Goal: Task Accomplishment & Management: Manage account settings

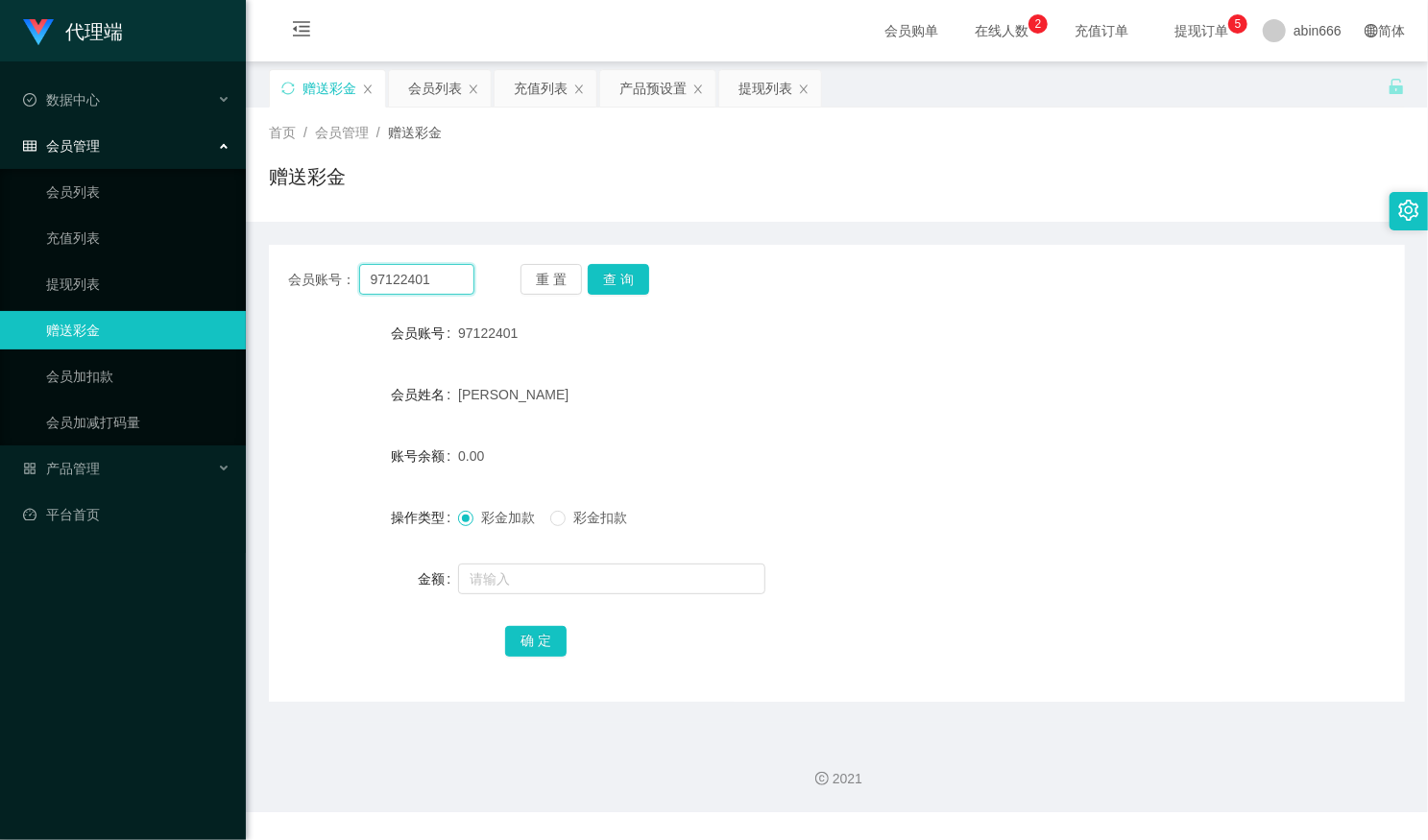
drag, startPoint x: 309, startPoint y: 256, endPoint x: 420, endPoint y: 264, distance: 111.3
click at [258, 254] on main "关闭左侧 关闭右侧 关闭其它 刷新页面 赠送彩金 会员列表 充值列表 产品预设置 提现列表 首页 / 会员管理 / 赠送彩金 / 赠送彩金 会员账号： 971…" at bounding box center [837, 392] width 1183 height 661
paste input "8627098"
type input "98627098"
click at [624, 262] on div "会员账号： 98627098 重 置 查 询 会员账号 97122401 会员姓名 [PERSON_NAME] 账号余额 0.00 操作类型 彩金加款 彩金扣…" at bounding box center [837, 474] width 1136 height 457
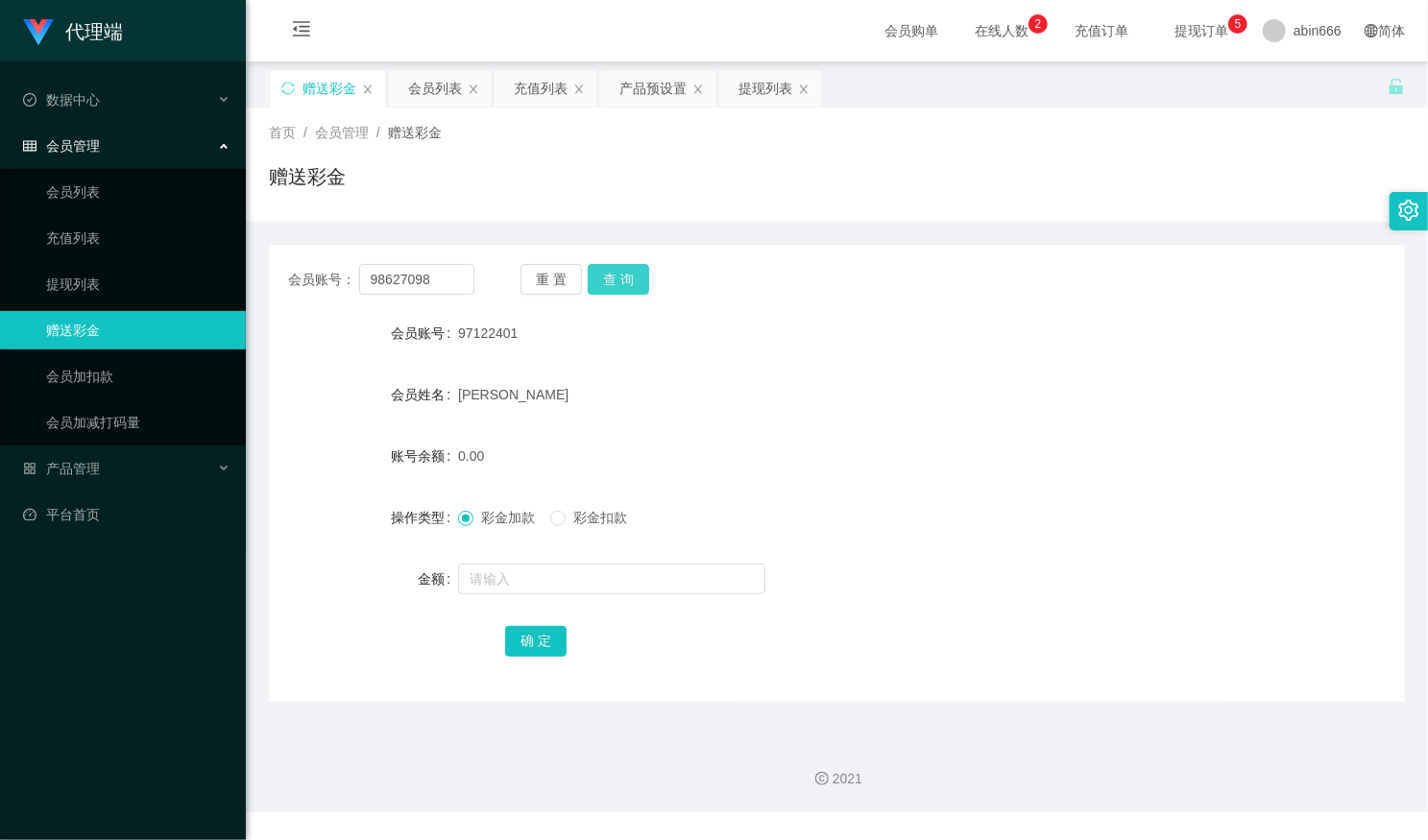
click at [619, 278] on button "查 询" at bounding box center [619, 279] width 62 height 31
click at [523, 576] on input "text" at bounding box center [611, 579] width 307 height 31
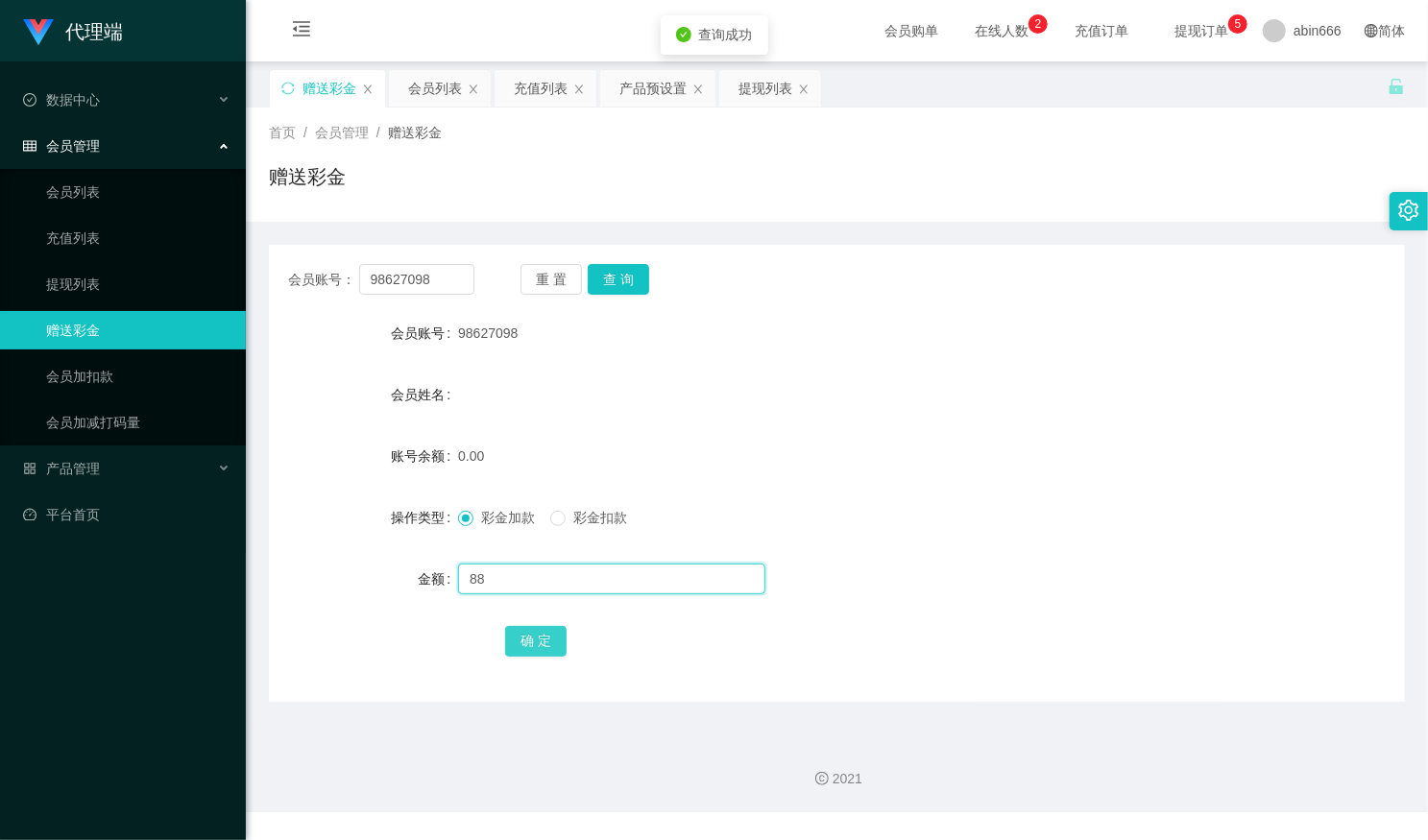
type input "88"
click at [532, 633] on button "确 定" at bounding box center [536, 641] width 62 height 31
click at [747, 88] on div "提现列表" at bounding box center [766, 88] width 54 height 37
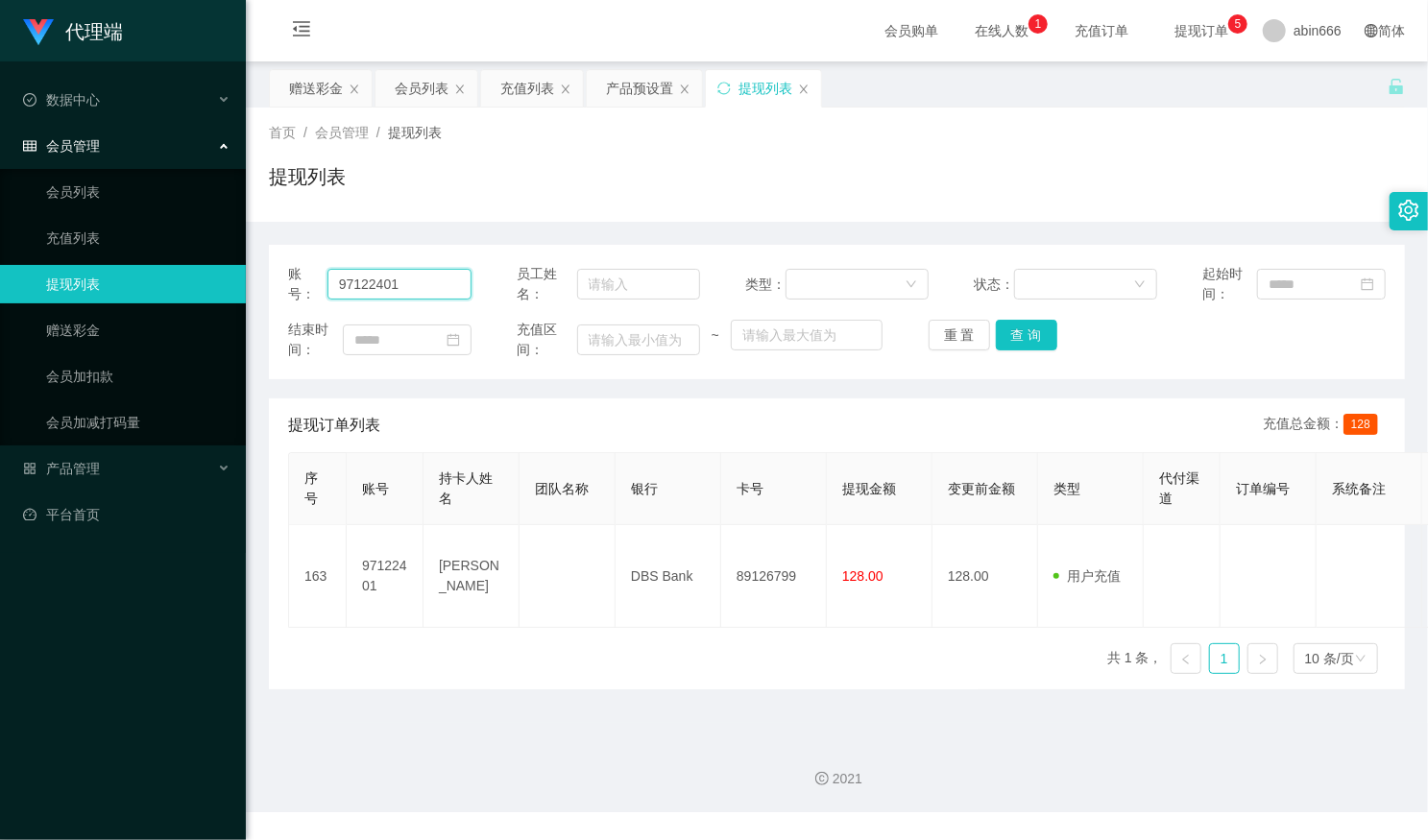
drag, startPoint x: 415, startPoint y: 279, endPoint x: 234, endPoint y: 294, distance: 181.6
click at [233, 294] on section "代理端 数据中心 会员管理 会员列表 充值列表 提现列表 赠送彩金 会员加扣款 会员加减打码量 产品管理 平台首页 保存配置 重置配置 整体风格设置 主题色 …" at bounding box center [714, 406] width 1428 height 812
paste input "8627098"
type input "98627098"
click at [1030, 332] on button "查 询" at bounding box center [1027, 335] width 62 height 31
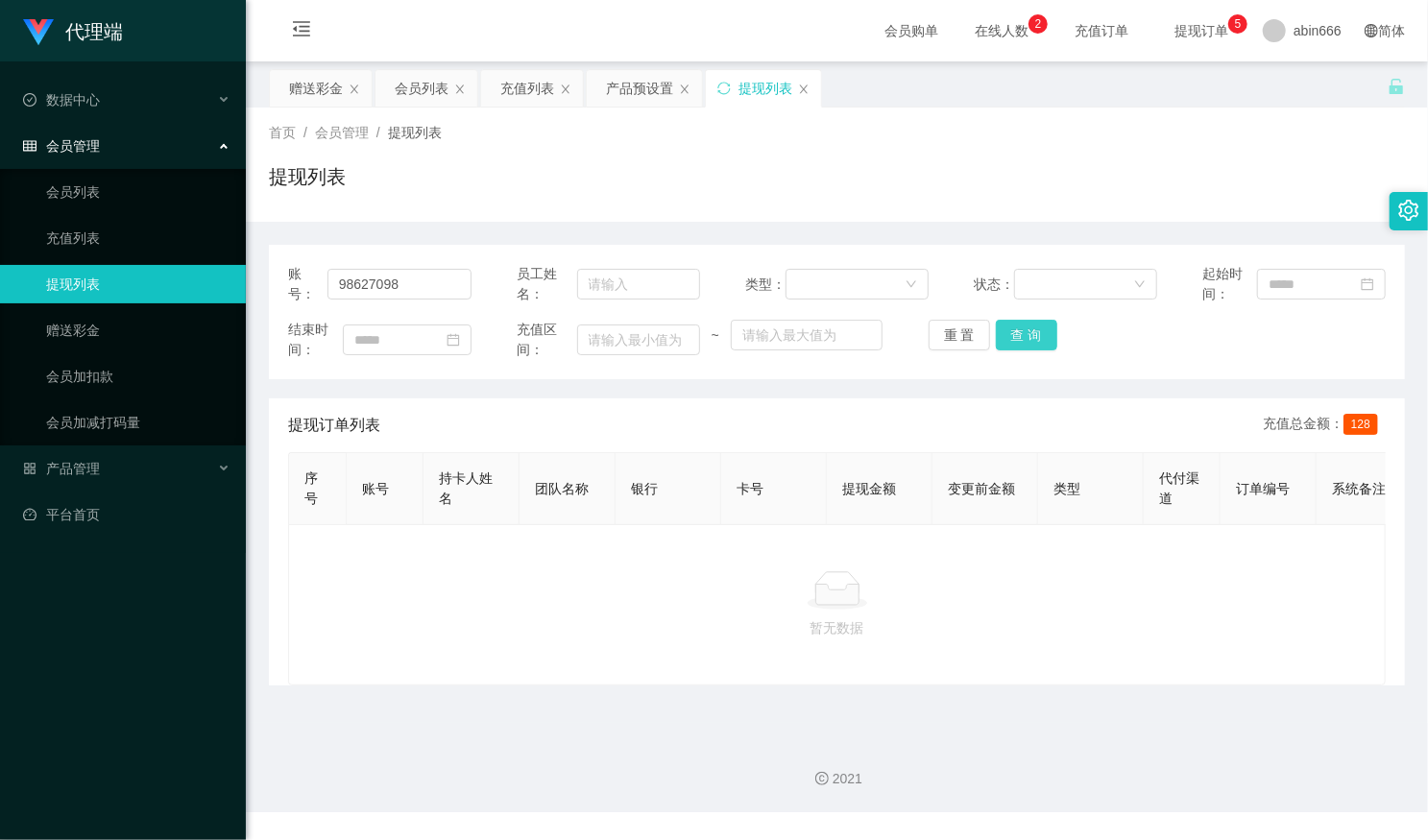
click at [1021, 328] on button "查 询" at bounding box center [1027, 335] width 62 height 31
click at [312, 86] on div "赠送彩金" at bounding box center [316, 88] width 54 height 37
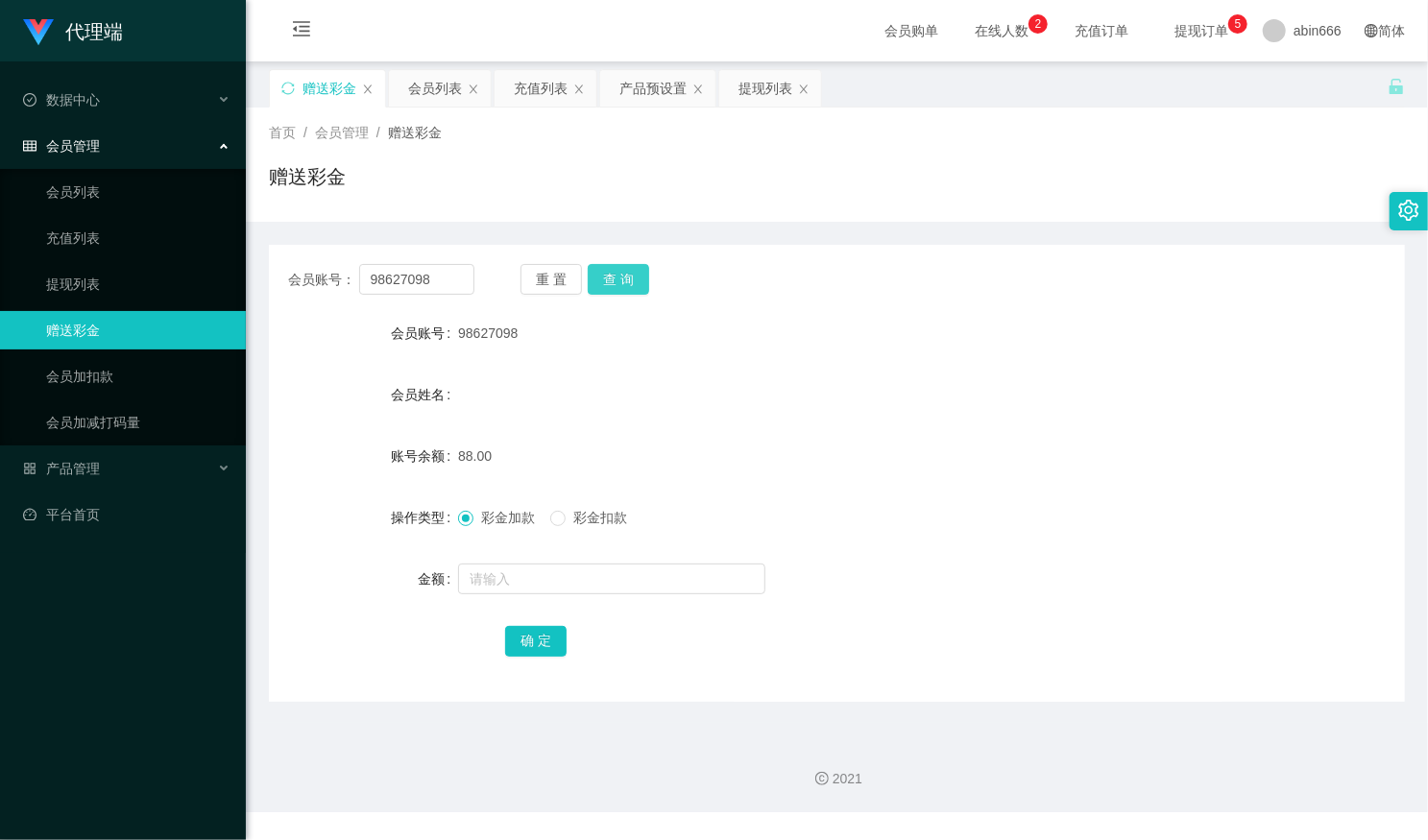
click at [625, 278] on button "查 询" at bounding box center [619, 279] width 62 height 31
click at [631, 434] on form "会员账号 98627098 会员姓名 账号余额 48.00 操作类型 彩金加款 彩金扣款 金额 确 定" at bounding box center [837, 487] width 1136 height 346
drag, startPoint x: 493, startPoint y: 457, endPoint x: 448, endPoint y: 462, distance: 45.3
click at [448, 462] on div "账号余额 48.00" at bounding box center [837, 456] width 1136 height 39
copy div "账号余额 48.00"
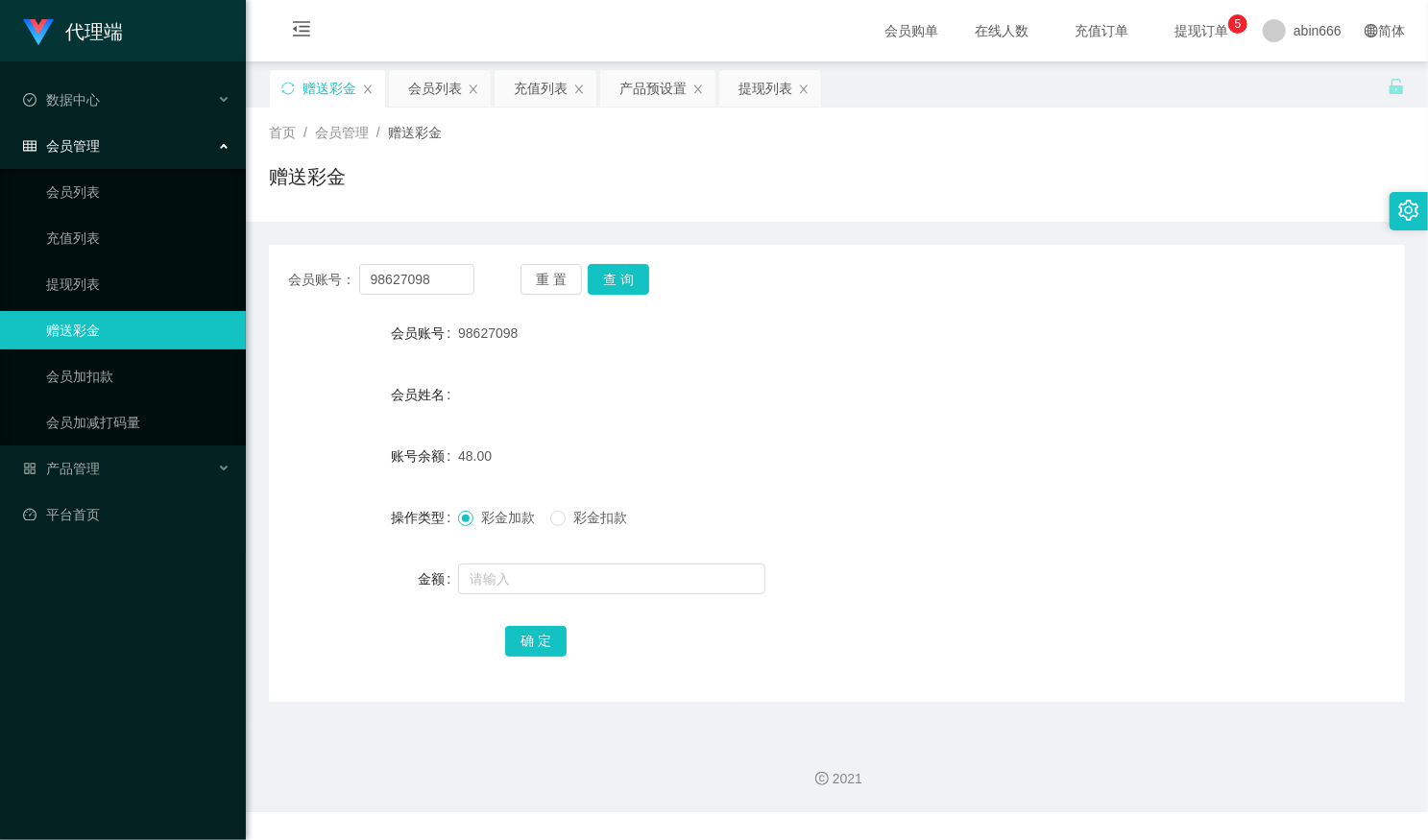
click at [477, 455] on span "48.00" at bounding box center [475, 456] width 34 height 15
click at [496, 583] on input "text" at bounding box center [611, 579] width 307 height 31
type input "8"
click at [760, 87] on div "提现列表" at bounding box center [766, 88] width 54 height 37
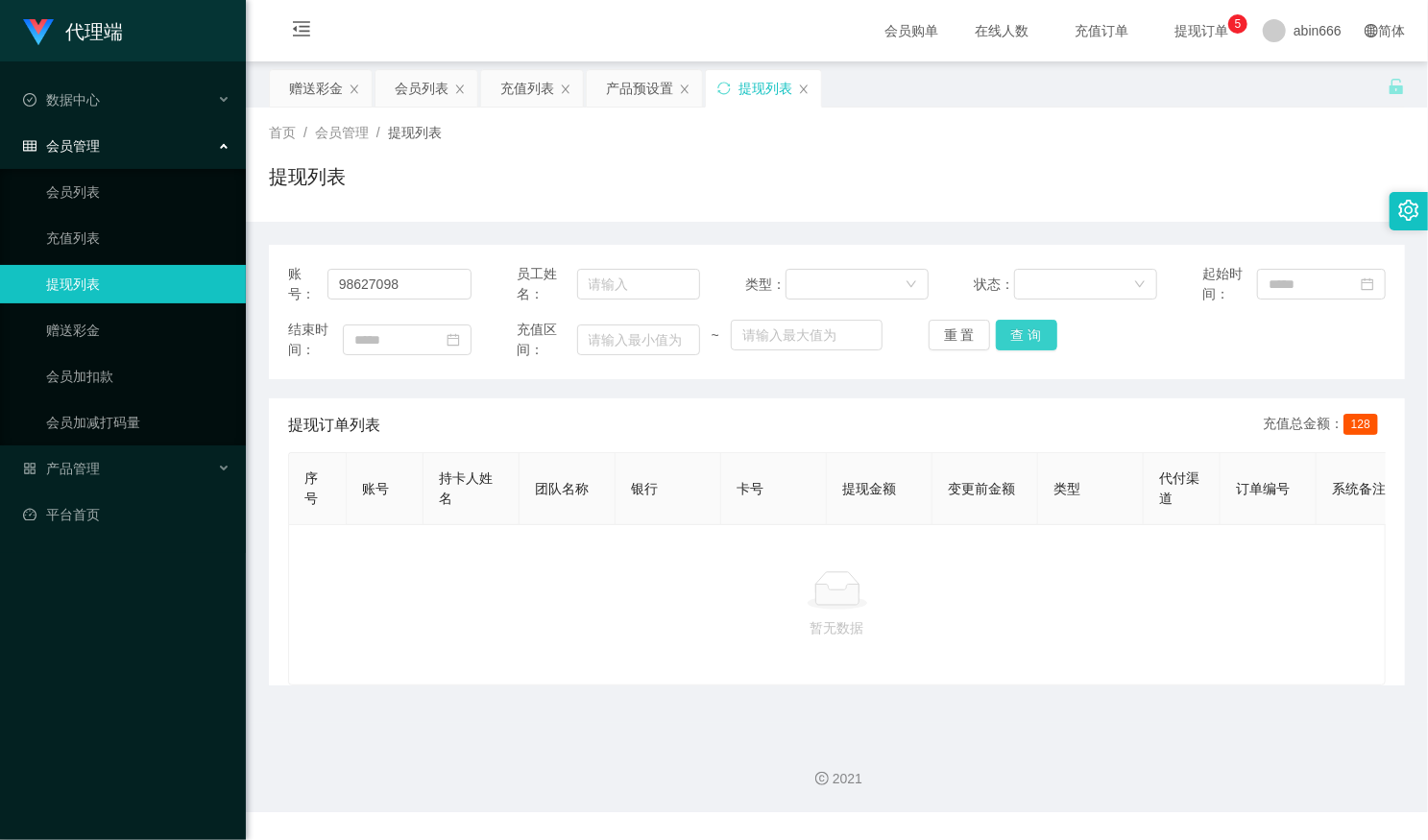
click at [1016, 324] on button "查 询" at bounding box center [1027, 335] width 62 height 31
click at [312, 77] on div "赠送彩金" at bounding box center [316, 88] width 54 height 37
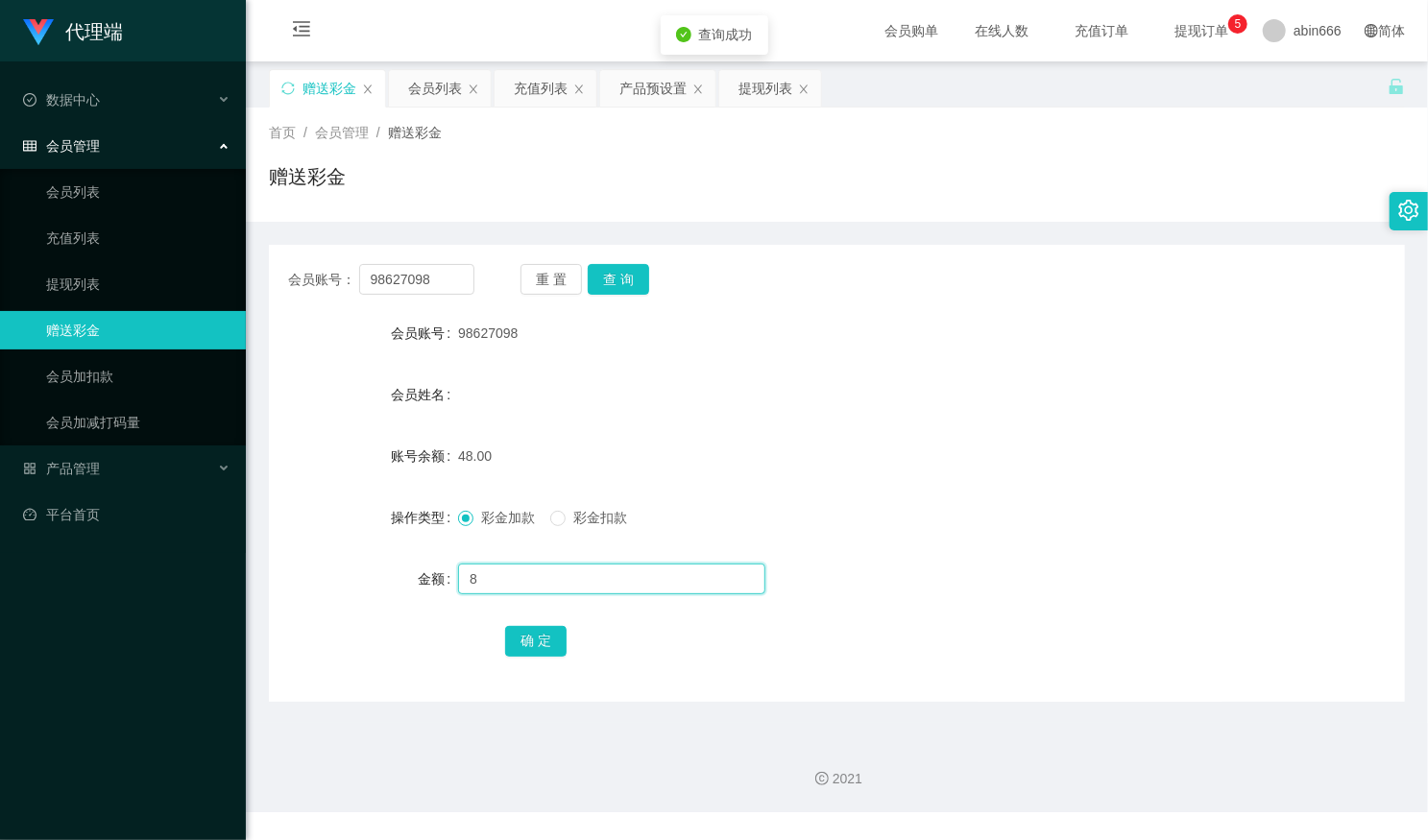
click at [490, 570] on input "8" at bounding box center [611, 579] width 307 height 31
type input "80"
click at [536, 635] on button "确 定" at bounding box center [536, 641] width 62 height 31
click at [509, 579] on input "text" at bounding box center [611, 579] width 307 height 31
click at [521, 585] on input "text" at bounding box center [611, 579] width 307 height 31
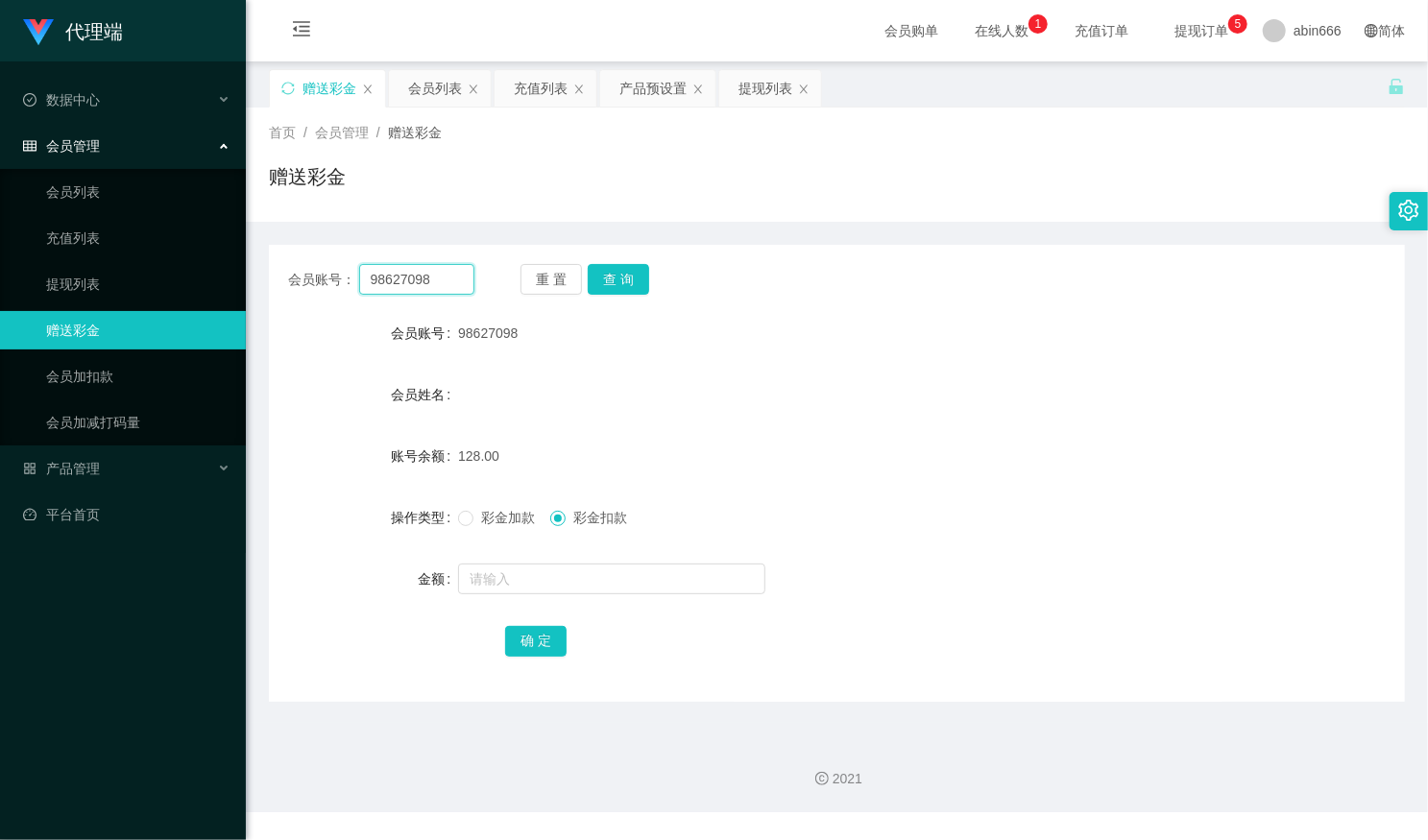
drag, startPoint x: 455, startPoint y: 281, endPoint x: 265, endPoint y: 283, distance: 190.0
click at [265, 283] on main "关闭左侧 关闭右侧 关闭其它 刷新页面 赠送彩金 会员列表 充值列表 产品预设置 提现列表 首页 / 会员管理 / 赠送彩金 / 赠送彩金 会员账号： 986…" at bounding box center [837, 392] width 1183 height 661
paste input "88352144"
click at [620, 266] on button "查 询" at bounding box center [619, 279] width 62 height 31
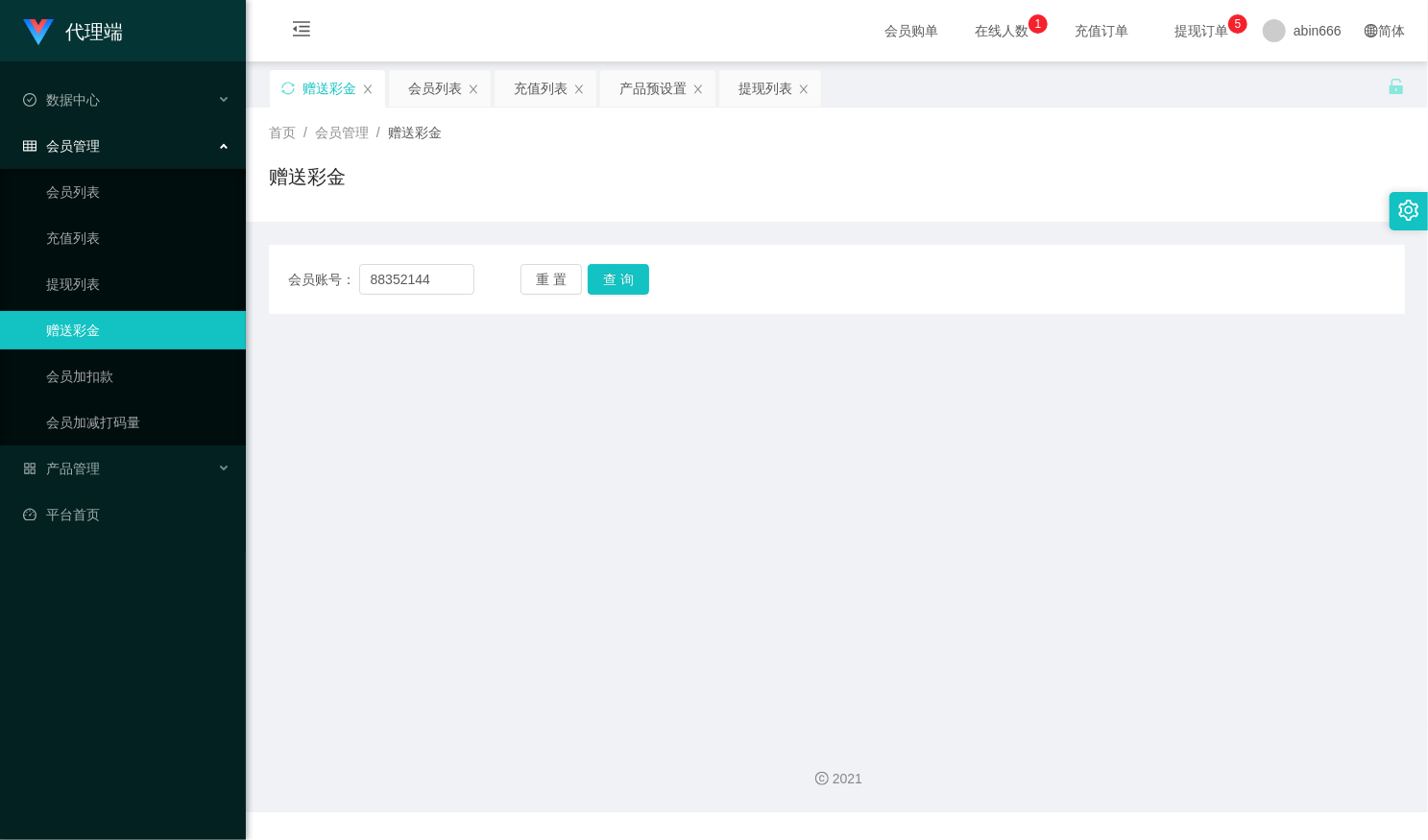
drag, startPoint x: 658, startPoint y: 608, endPoint x: 571, endPoint y: 396, distance: 229.2
click at [658, 600] on main "关闭左侧 关闭右侧 关闭其它 刷新页面 赠送彩金 会员列表 充值列表 产品预设置 提现列表 首页 / 会员管理 / 赠送彩金 / 赠送彩金 会员账号： 883…" at bounding box center [837, 392] width 1183 height 661
drag, startPoint x: 467, startPoint y: 282, endPoint x: 352, endPoint y: 289, distance: 115.2
click at [293, 278] on div "会员账号： 88352144" at bounding box center [381, 279] width 187 height 31
paste input "wangyingguan"
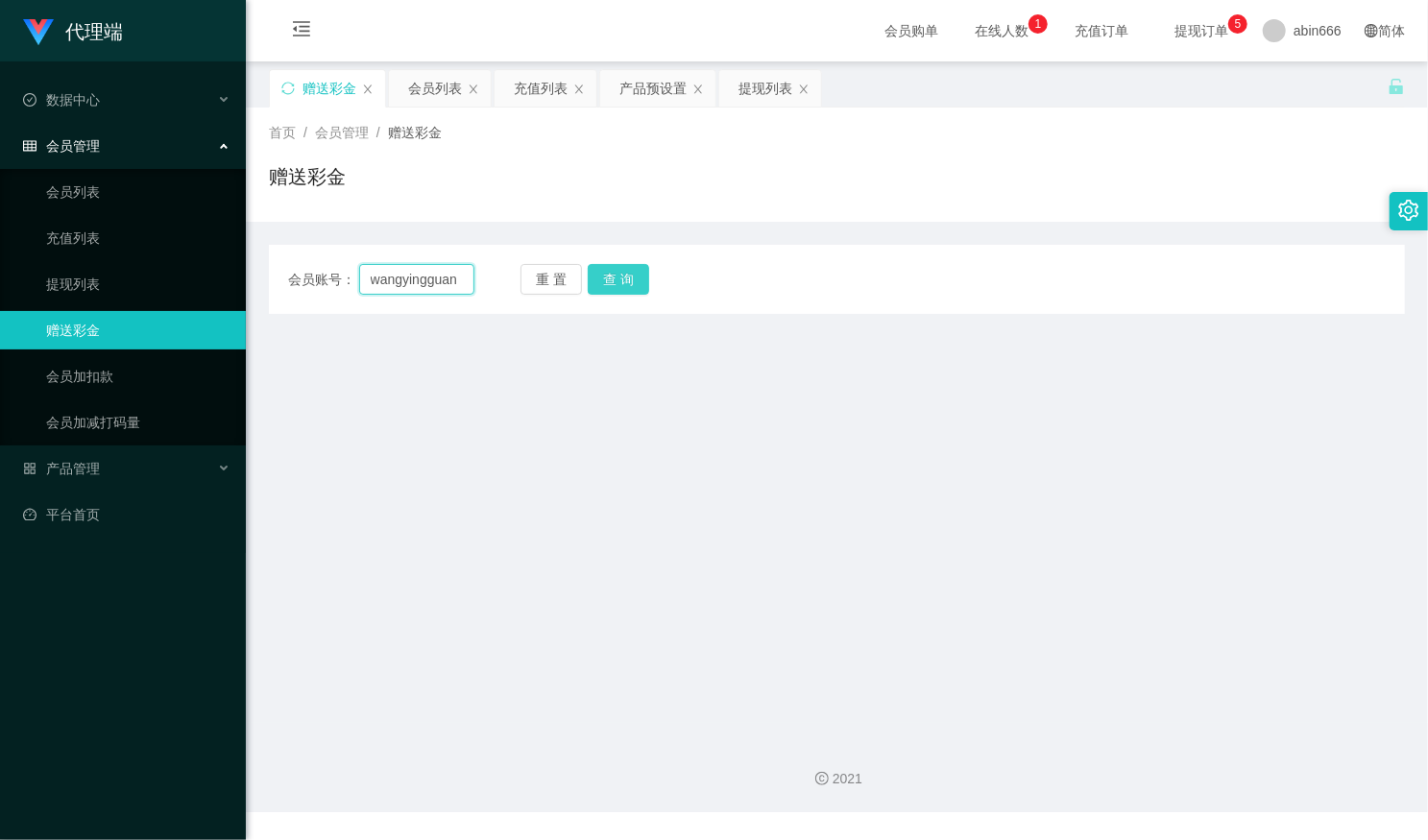
type input "wangyingguan"
click at [622, 271] on button "查 询" at bounding box center [619, 279] width 62 height 31
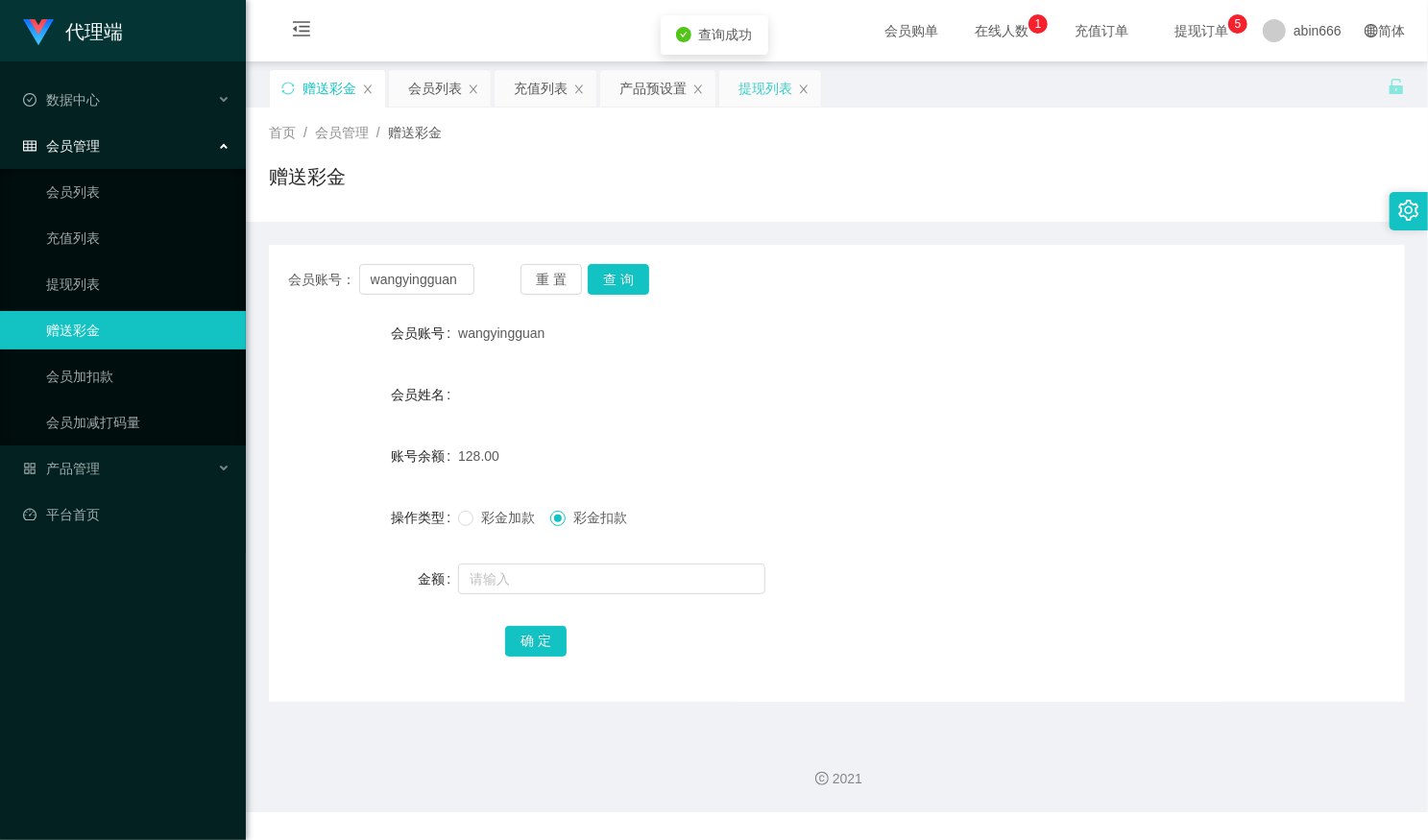
click at [747, 90] on div "提现列表" at bounding box center [766, 88] width 54 height 37
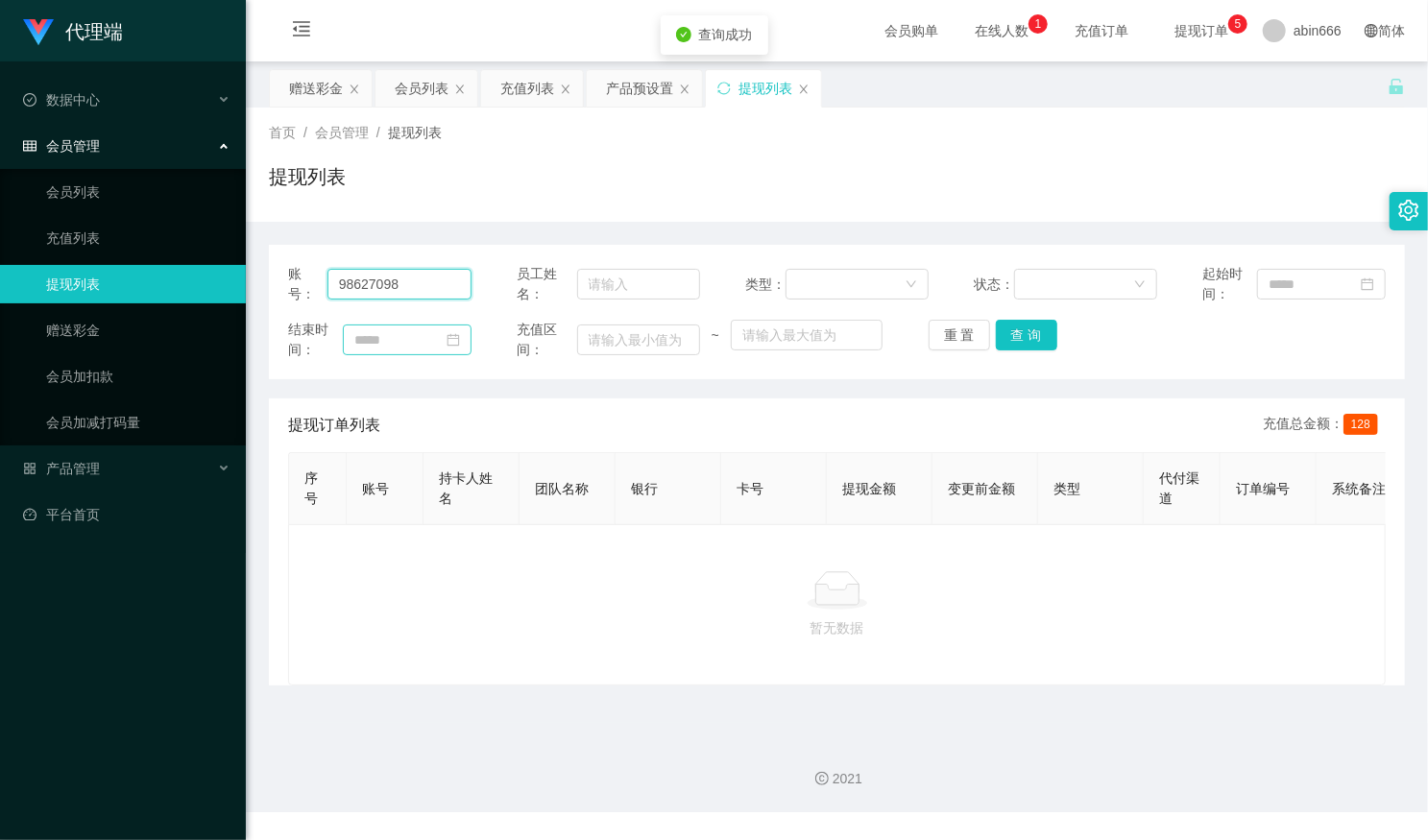
drag, startPoint x: 430, startPoint y: 288, endPoint x: 436, endPoint y: 327, distance: 39.5
click at [243, 301] on section "代理端 数据中心 会员管理 会员列表 充值列表 提现列表 赠送彩金 会员加扣款 会员加减打码量 产品管理 平台首页 保存配置 重置配置 整体风格设置 主题色 …" at bounding box center [714, 406] width 1428 height 812
paste input "wangyingguan"
type input "wangyingguan"
click at [1020, 335] on button "查 询" at bounding box center [1027, 335] width 62 height 31
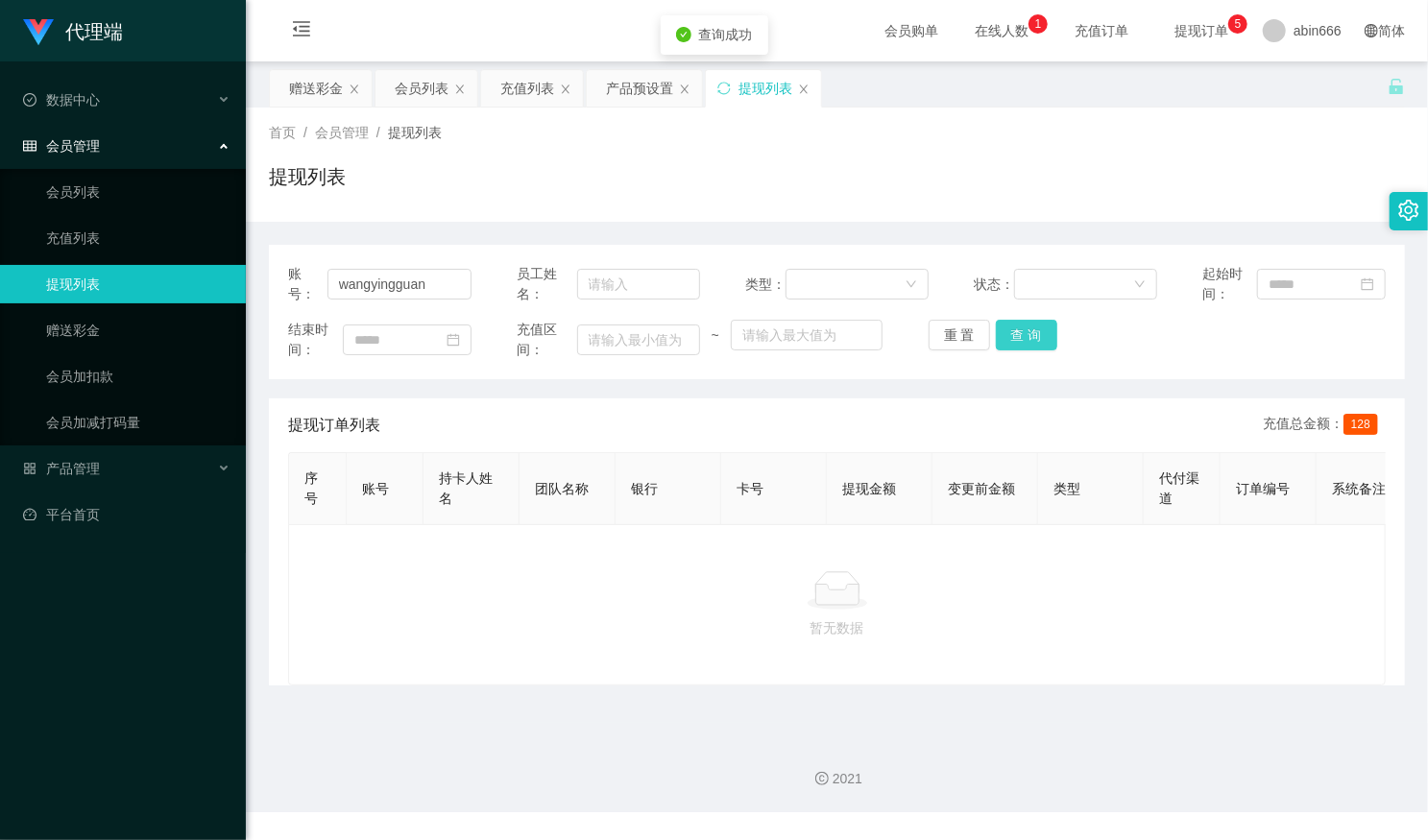
click at [1020, 335] on button "查 询" at bounding box center [1027, 335] width 62 height 31
click at [298, 96] on div "赠送彩金" at bounding box center [316, 88] width 54 height 37
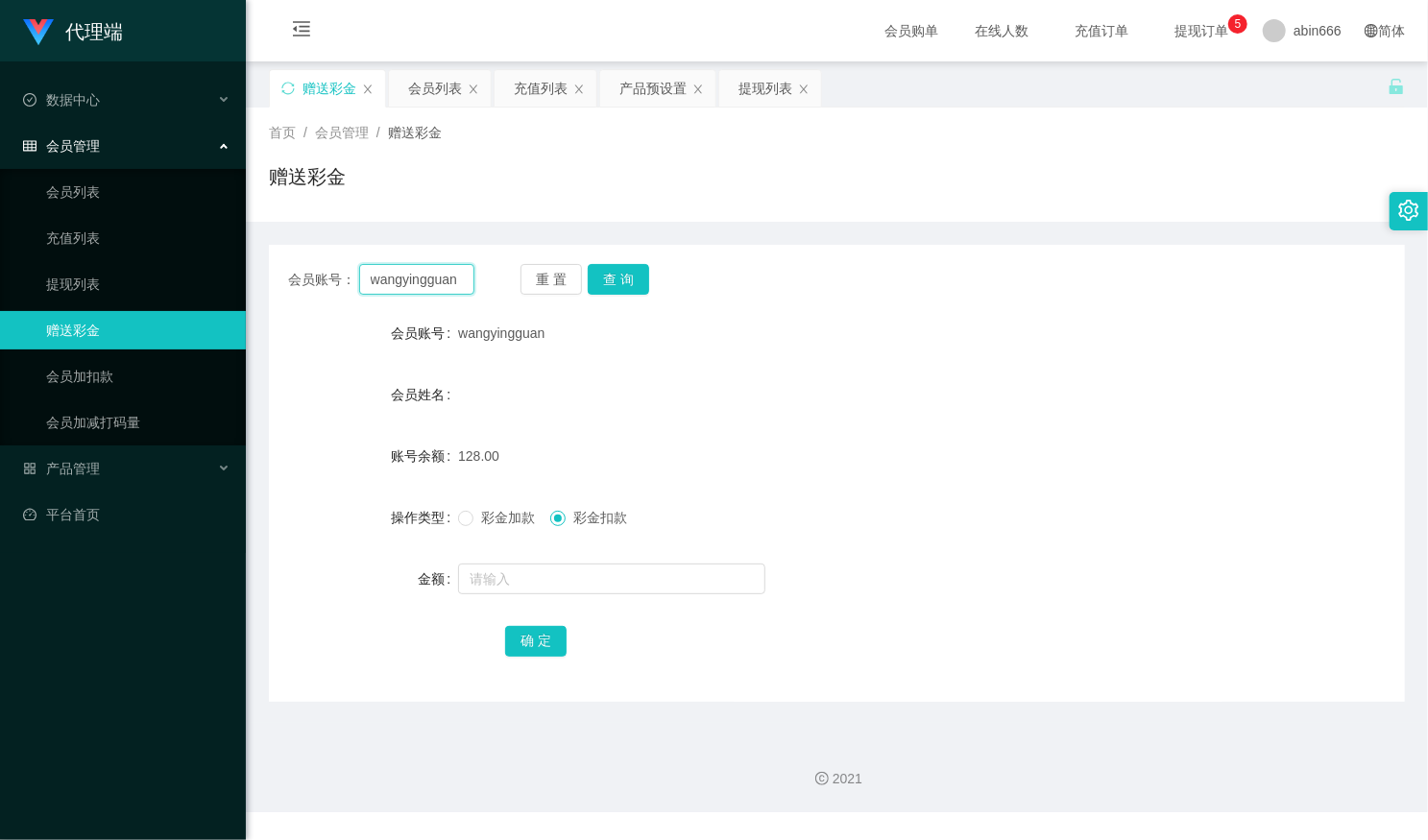
drag, startPoint x: 455, startPoint y: 278, endPoint x: 404, endPoint y: 301, distance: 55.9
click at [290, 262] on div "会员账号： wangyingguan 重 置 查 询 会员账号 wangyingguan 会员姓名 账号余额 128.00 操作类型 彩金加款 彩金扣款 金额…" at bounding box center [837, 474] width 1136 height 457
paste input "97122401"
type input "97122401"
click at [613, 276] on button "查 询" at bounding box center [619, 279] width 62 height 31
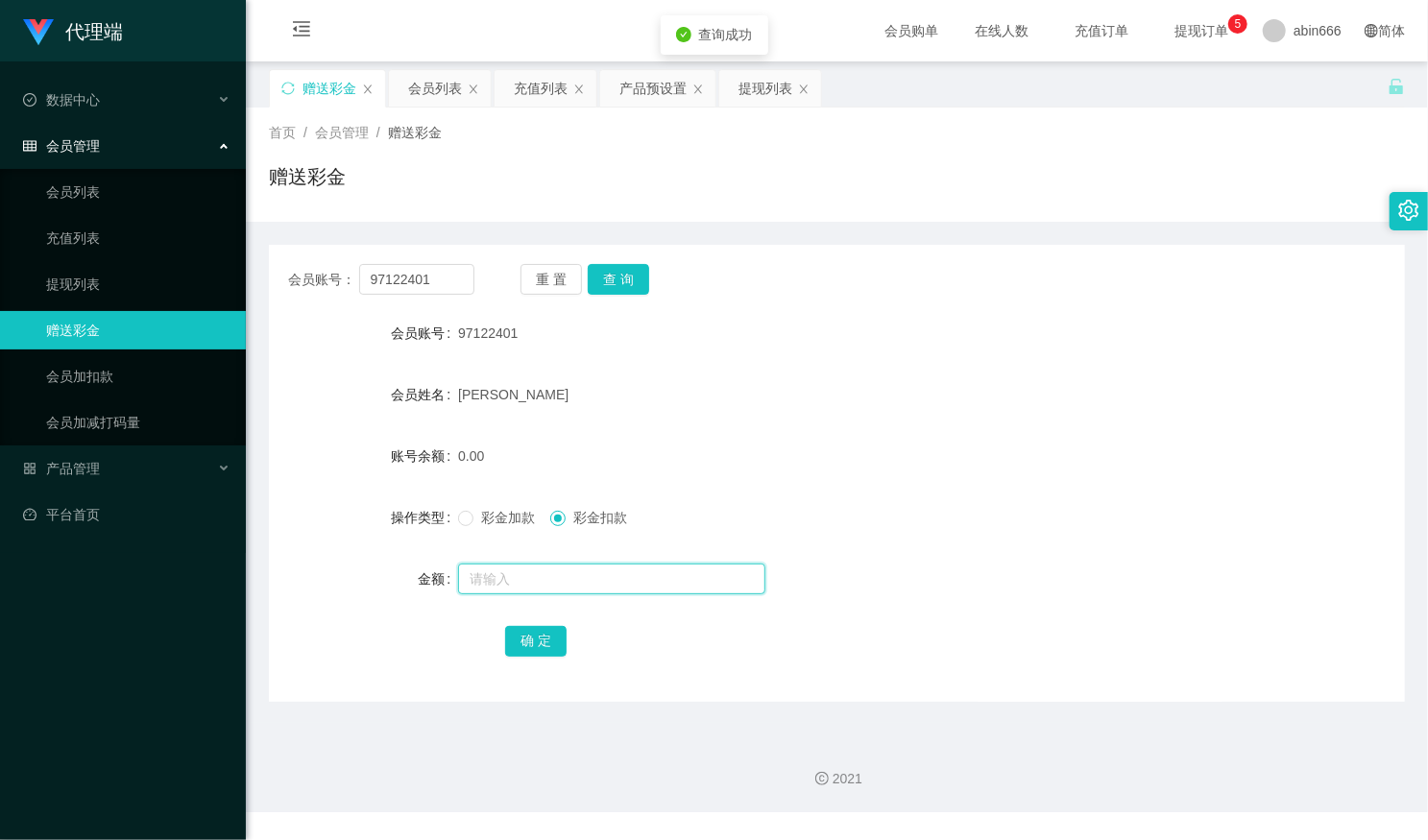
click at [498, 580] on input "text" at bounding box center [611, 579] width 307 height 31
type input "208"
click at [483, 520] on span "彩金加款" at bounding box center [508, 517] width 70 height 15
click at [533, 650] on button "确 定" at bounding box center [536, 641] width 62 height 31
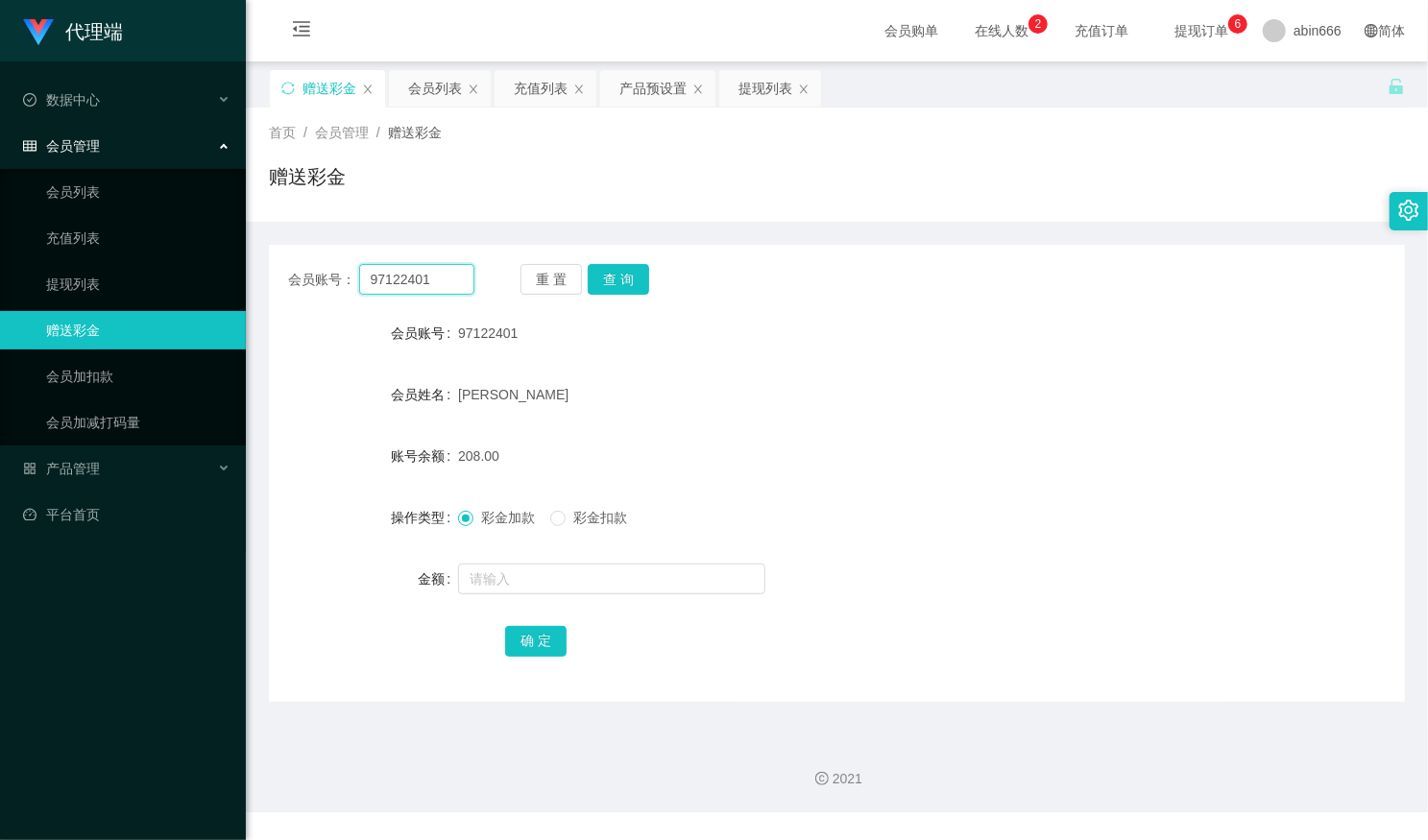
drag, startPoint x: 446, startPoint y: 281, endPoint x: 259, endPoint y: 272, distance: 187.2
click at [259, 272] on main "关闭左侧 关闭右侧 关闭其它 刷新页面 赠送彩金 会员列表 充值列表 产品预设置 提现列表 首页 / 会员管理 / 赠送彩金 / 赠送彩金 会员账号： 971…" at bounding box center [837, 392] width 1183 height 661
click at [617, 286] on button "查 询" at bounding box center [619, 279] width 62 height 31
click at [752, 88] on div "提现列表" at bounding box center [766, 88] width 54 height 37
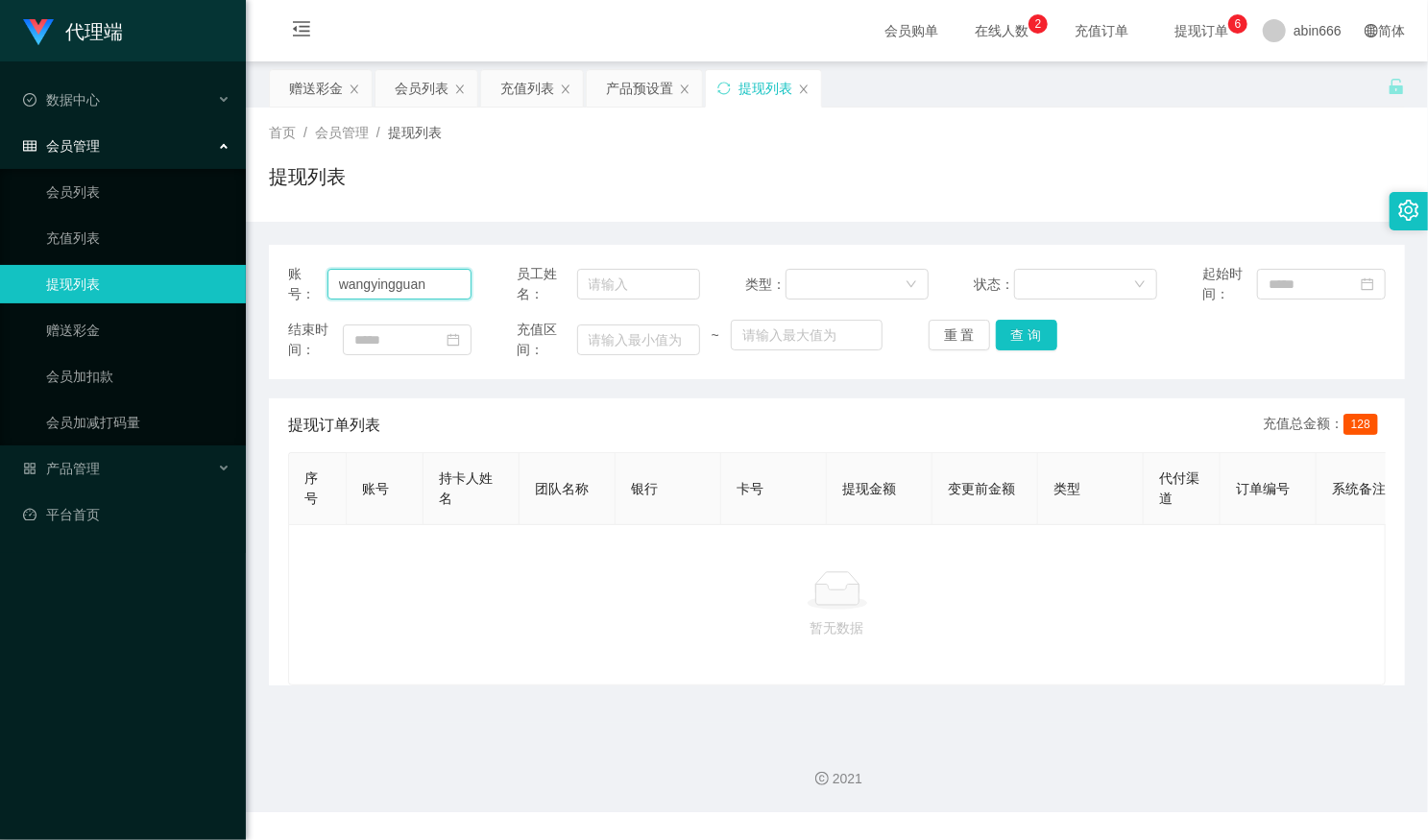
drag, startPoint x: 440, startPoint y: 284, endPoint x: 321, endPoint y: 286, distance: 119.0
click at [321, 286] on div "账号： wangyingguan" at bounding box center [379, 284] width 184 height 41
paste input "97122401"
type input "97122401"
click at [1036, 335] on button "查 询" at bounding box center [1027, 335] width 62 height 31
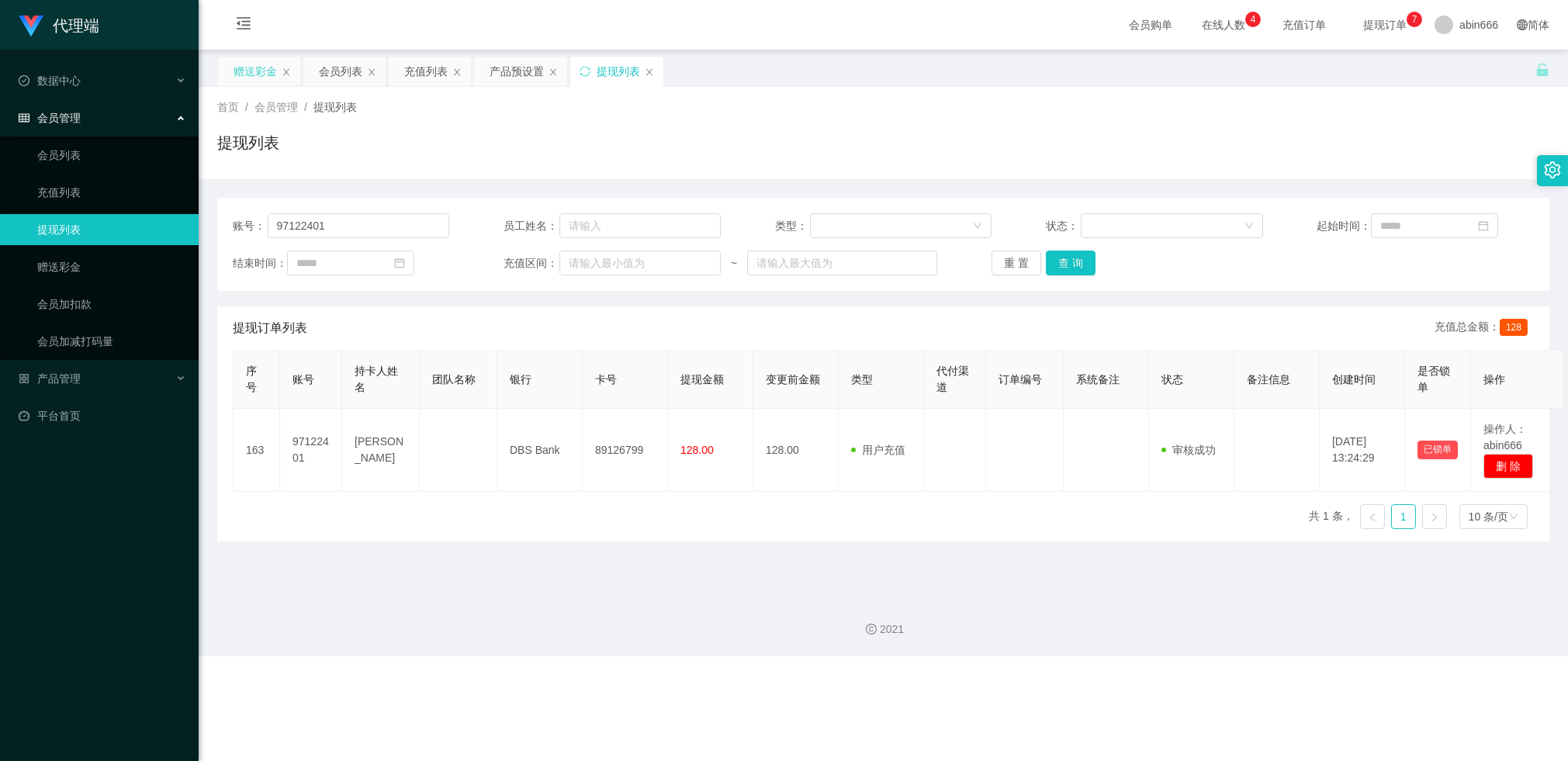
click at [250, 72] on div "赠送彩金" at bounding box center [255, 71] width 43 height 30
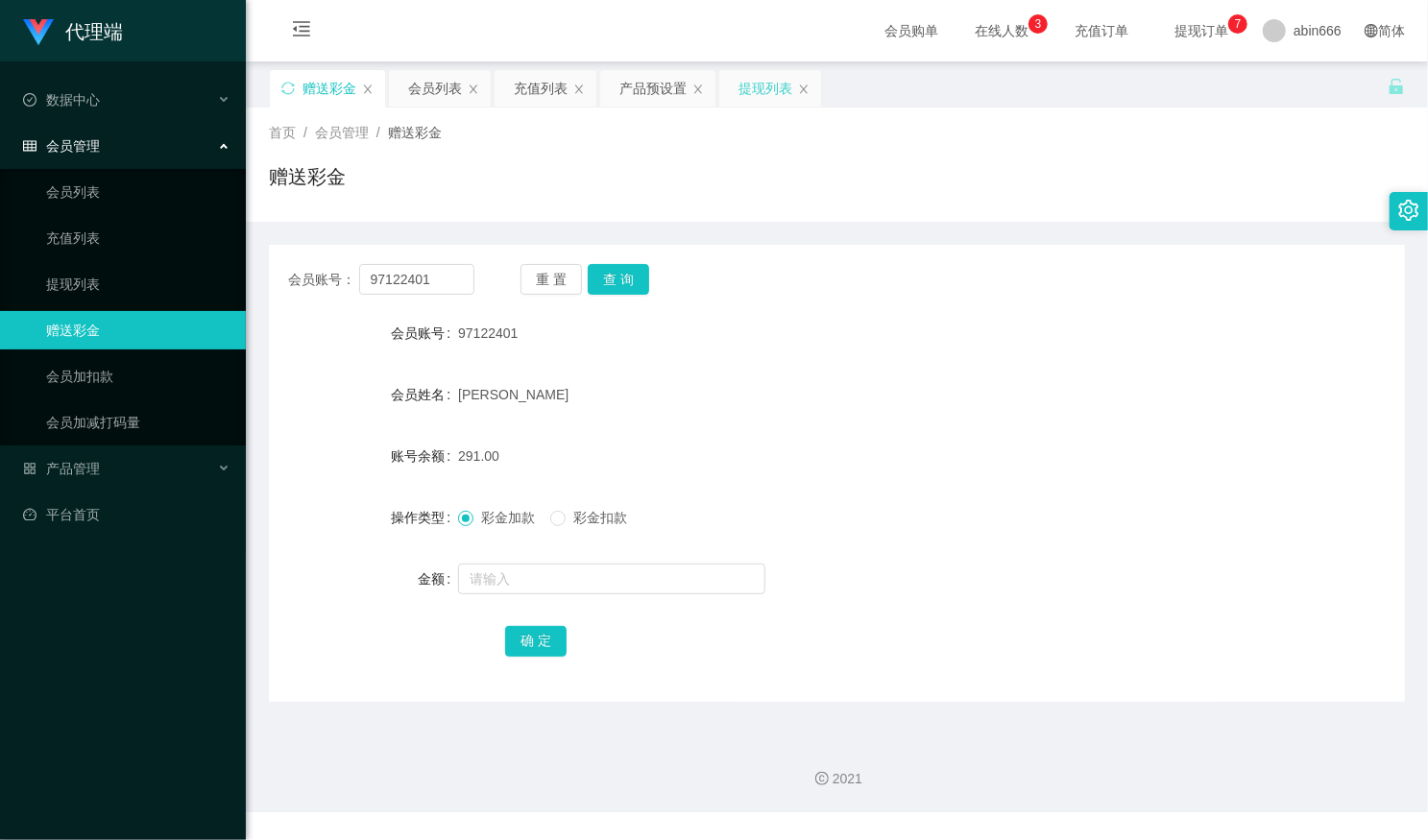
click at [757, 83] on div "提现列表" at bounding box center [766, 88] width 54 height 37
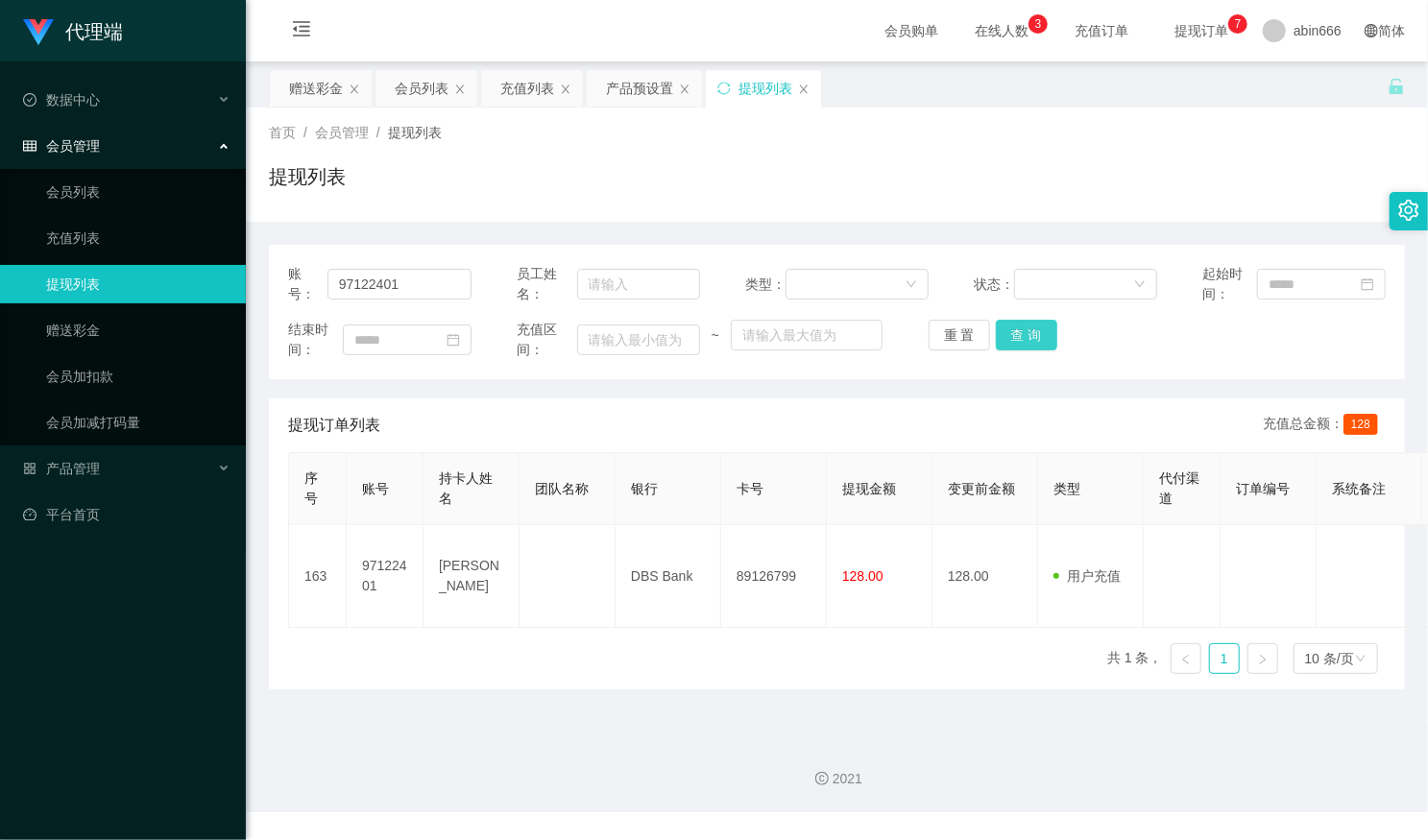
click at [1023, 336] on button "查 询" at bounding box center [1027, 335] width 62 height 31
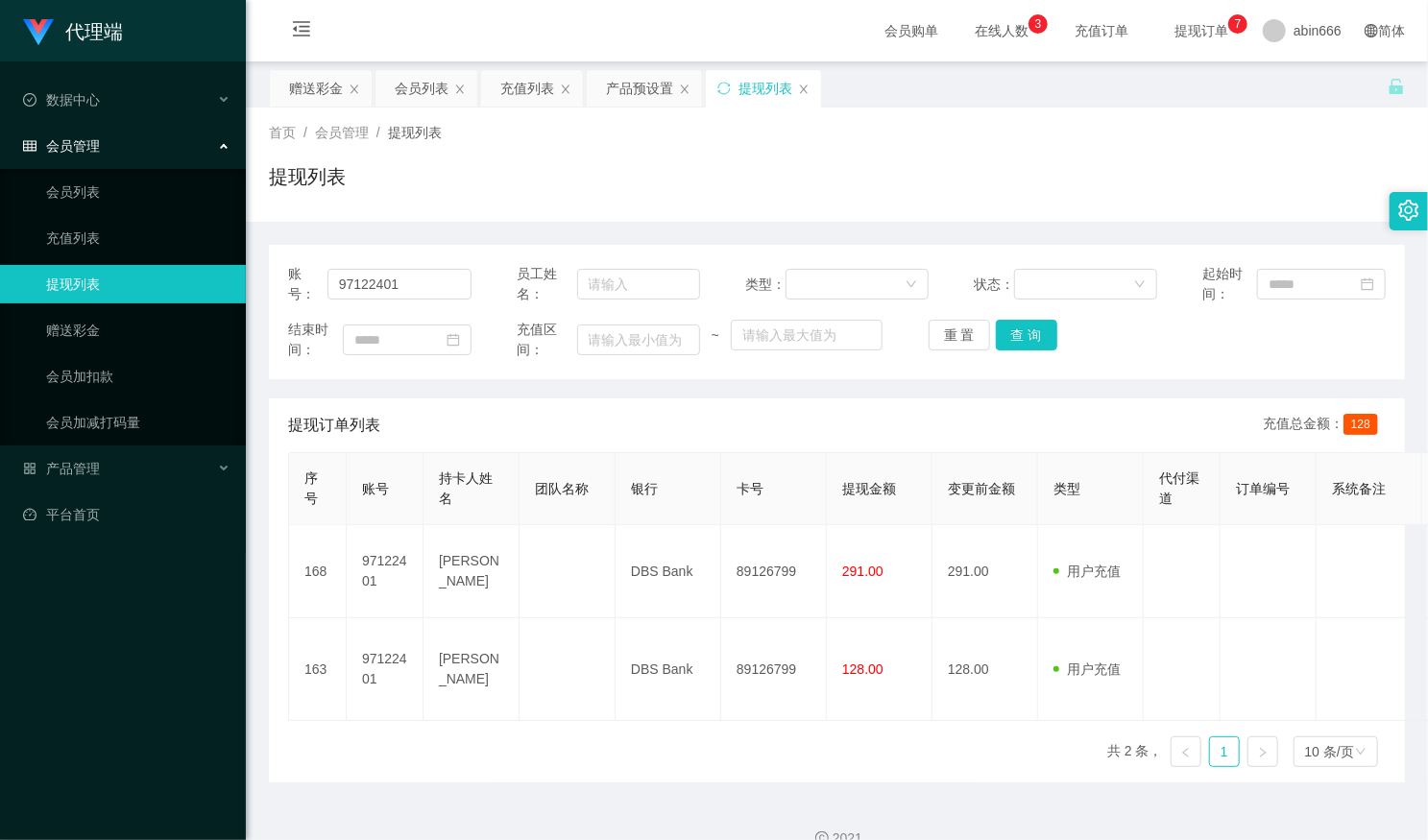
click at [944, 792] on div "2021" at bounding box center [837, 827] width 1183 height 89
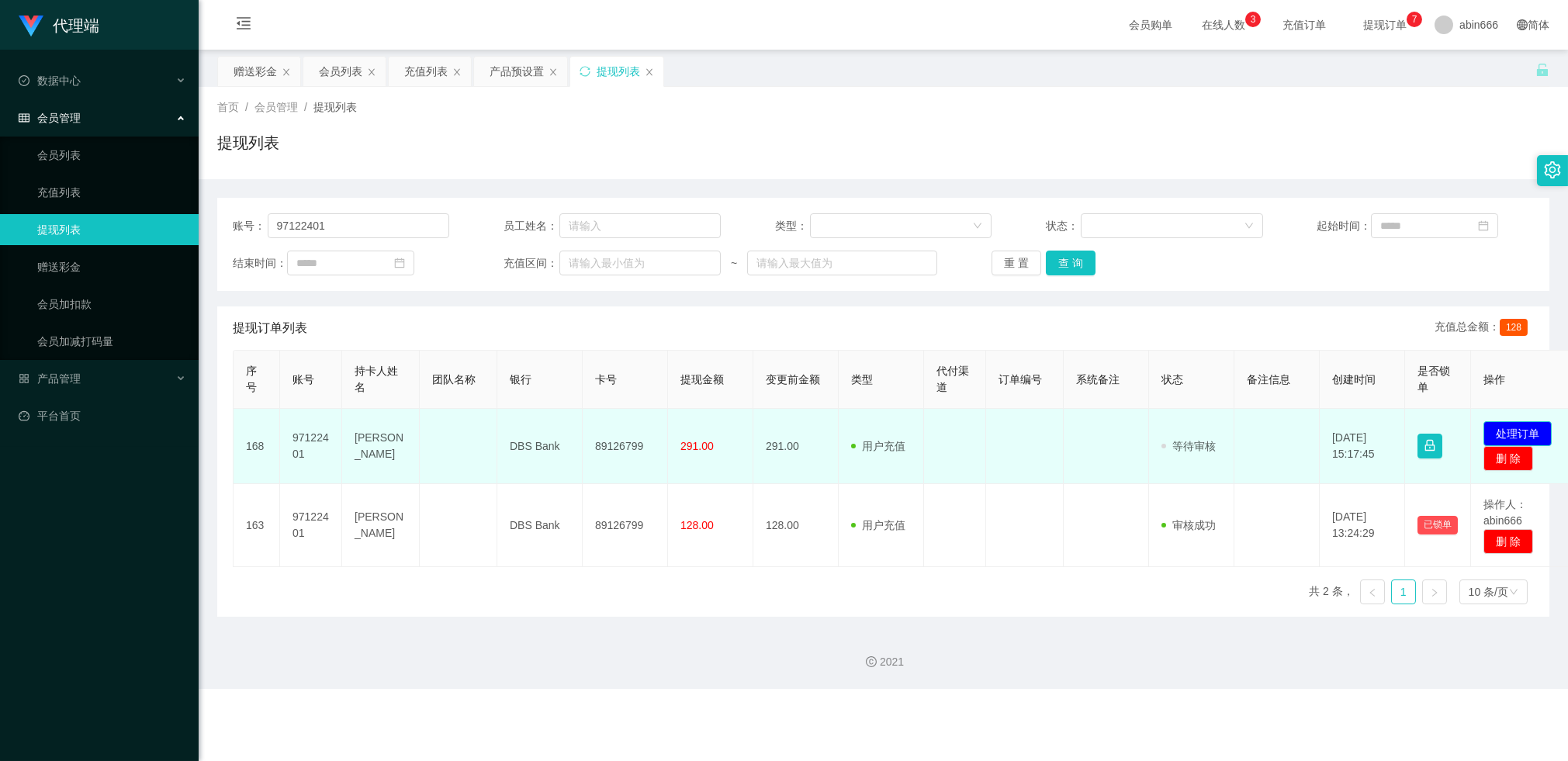
click at [1153, 435] on button "处理订单" at bounding box center [1517, 433] width 68 height 25
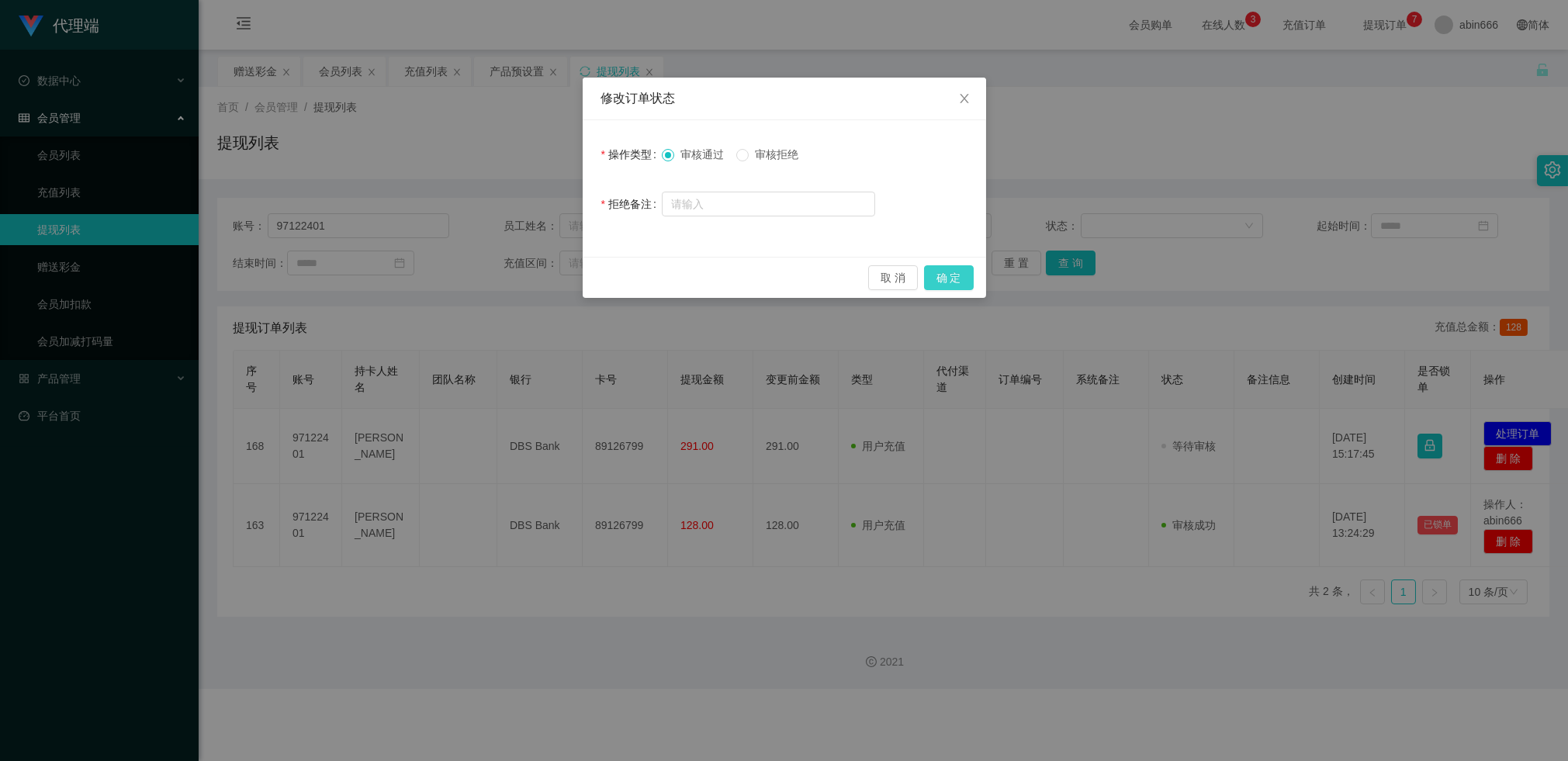
click at [958, 281] on button "确 定" at bounding box center [949, 277] width 50 height 25
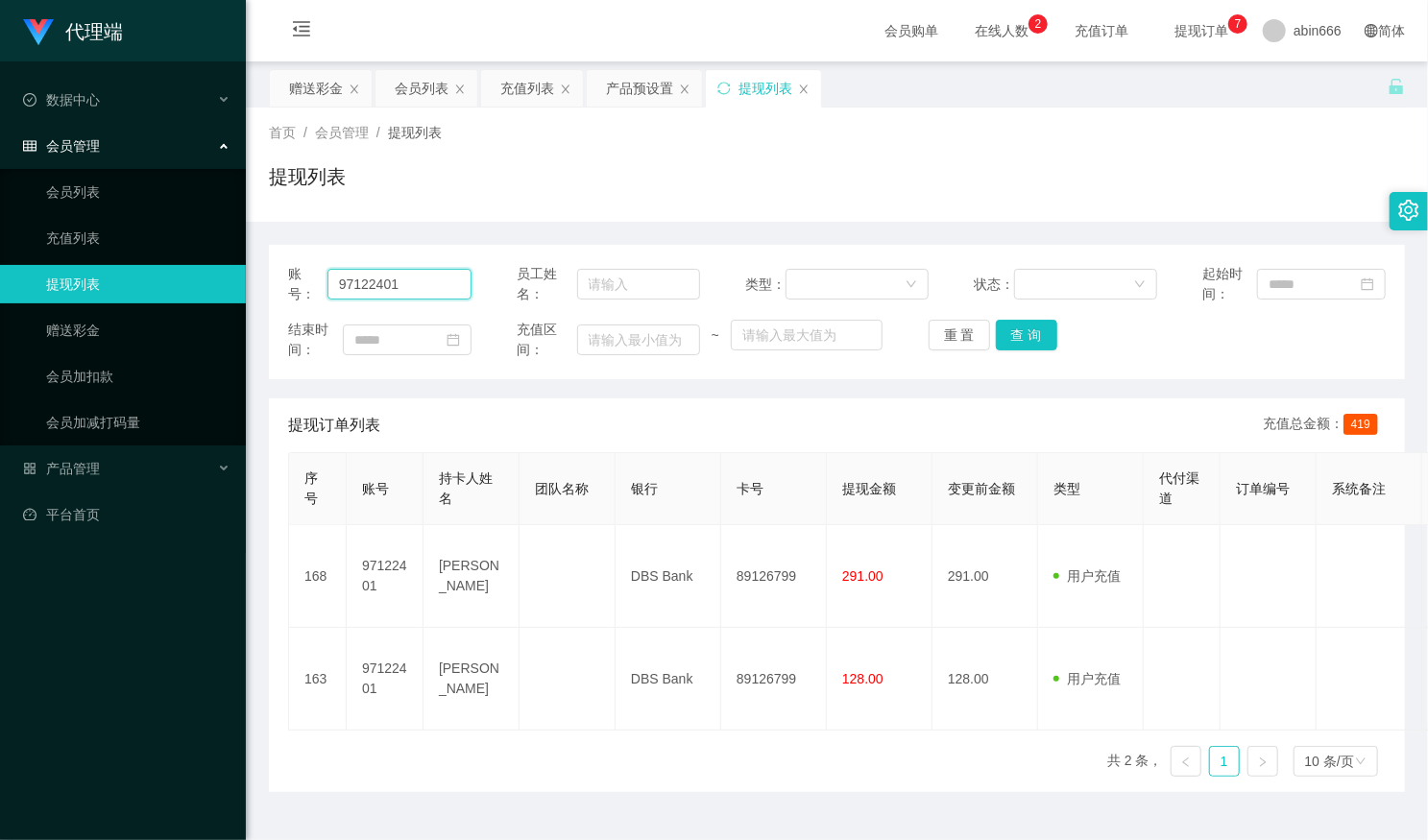
drag, startPoint x: 417, startPoint y: 280, endPoint x: 346, endPoint y: 290, distance: 71.7
click at [275, 282] on div "账号： 97122401 员工姓名： 类型： 状态： 起始时间： 结束时间： 充值区间： ~ 重 置 查 询" at bounding box center [837, 312] width 1136 height 134
paste input "8627098"
type input "98627098"
click at [1021, 332] on button "查 询" at bounding box center [1027, 335] width 62 height 31
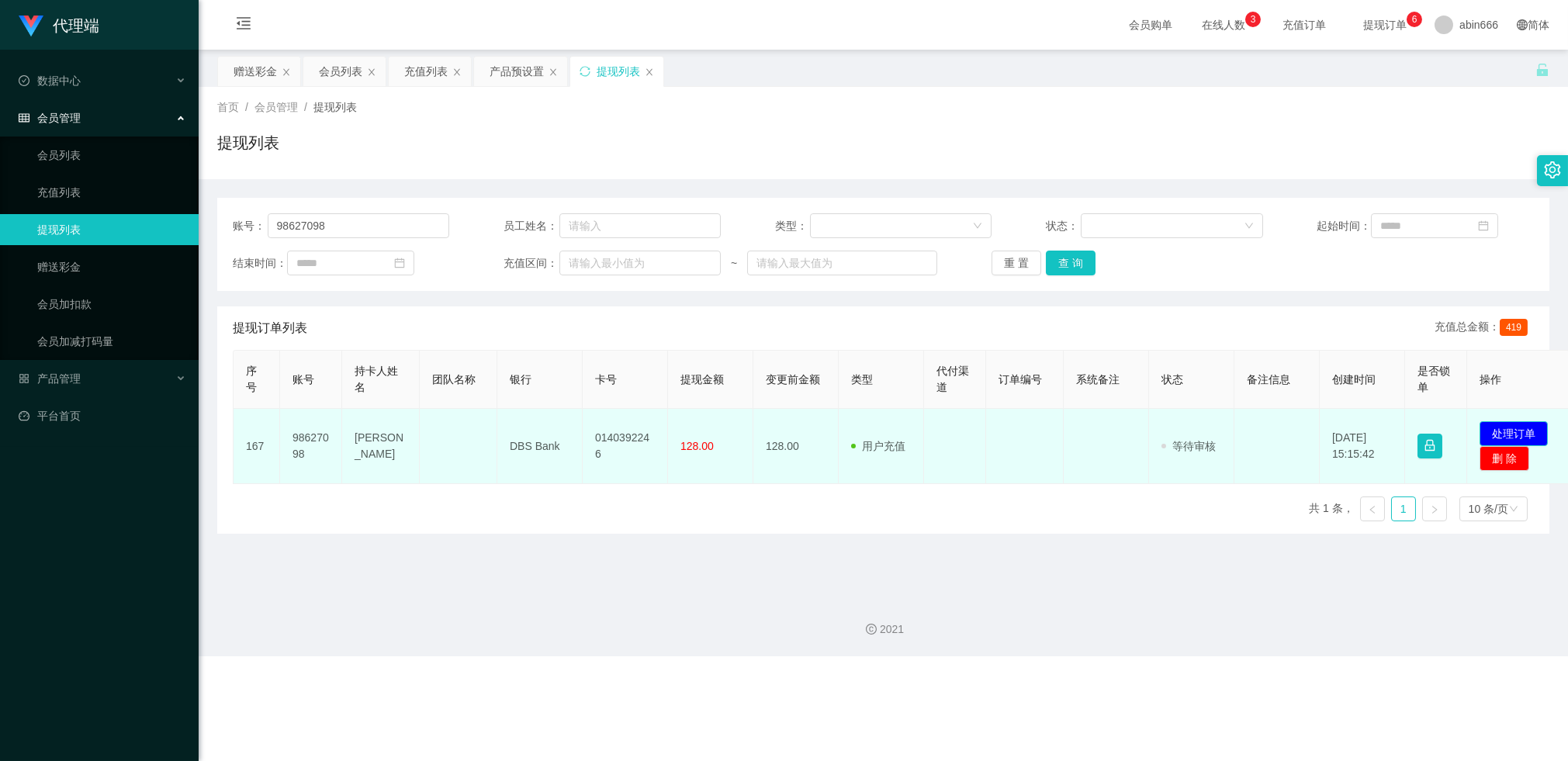
click at [1153, 431] on button "处理订单" at bounding box center [1513, 433] width 68 height 25
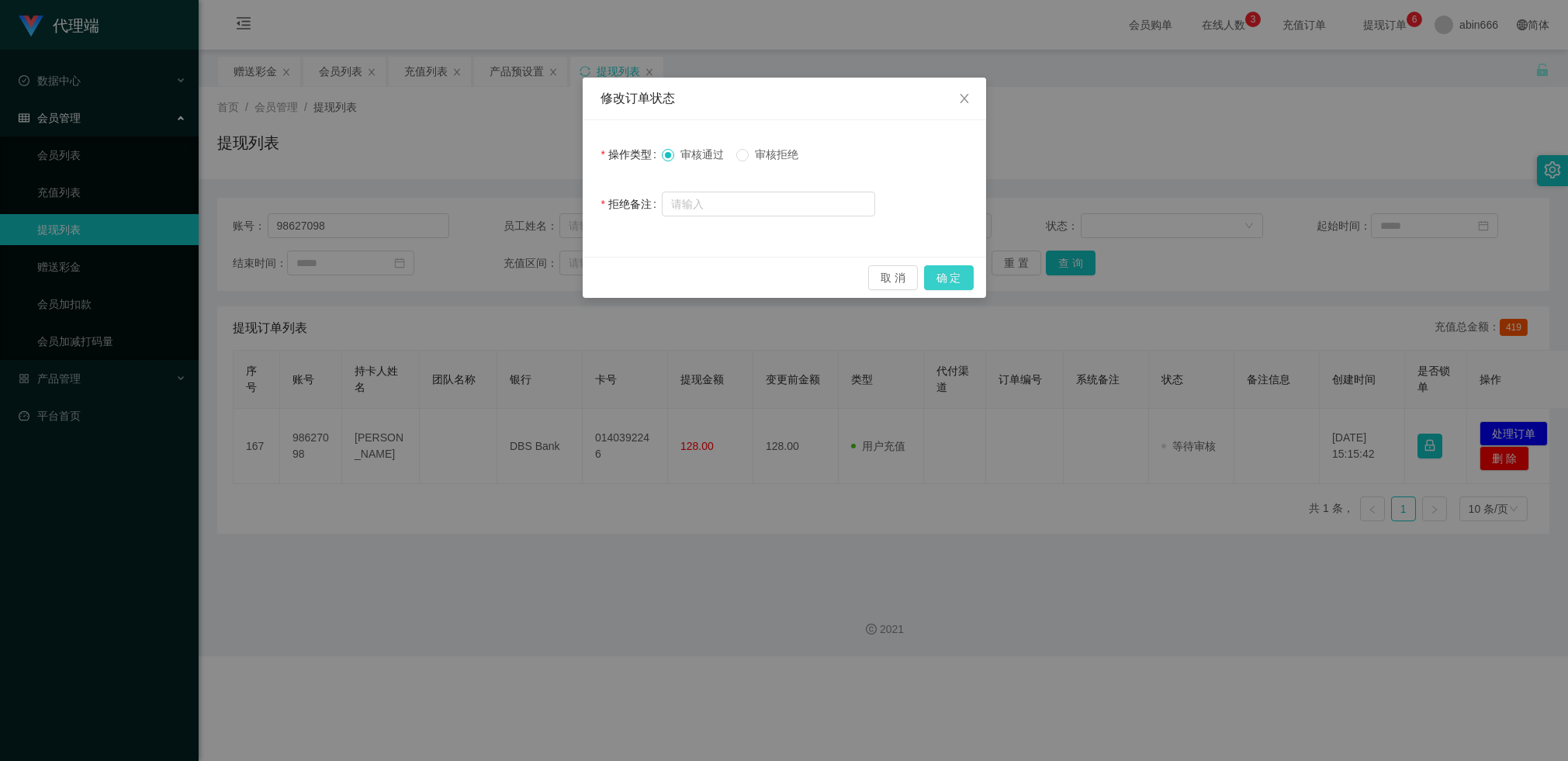
click at [958, 273] on button "确 定" at bounding box center [949, 277] width 50 height 25
